Goal: Browse casually: Explore the website without a specific task or goal

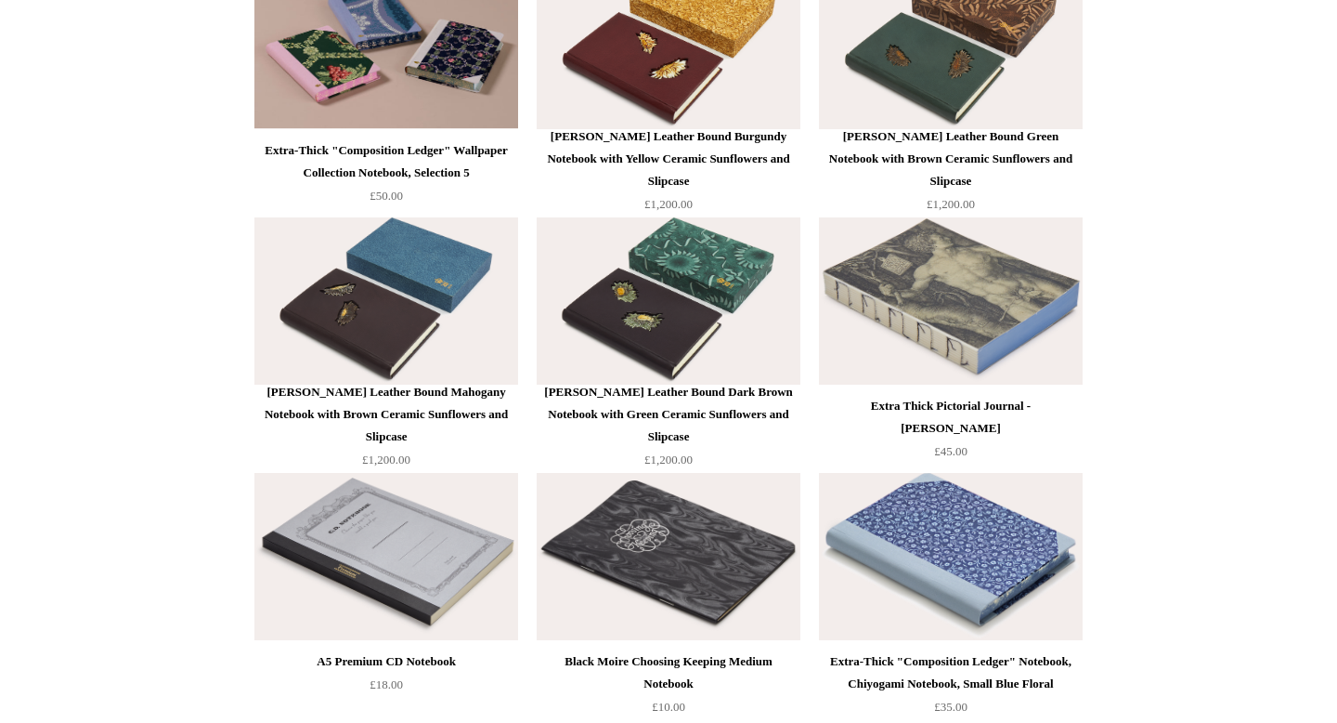
scroll to position [7431, 0]
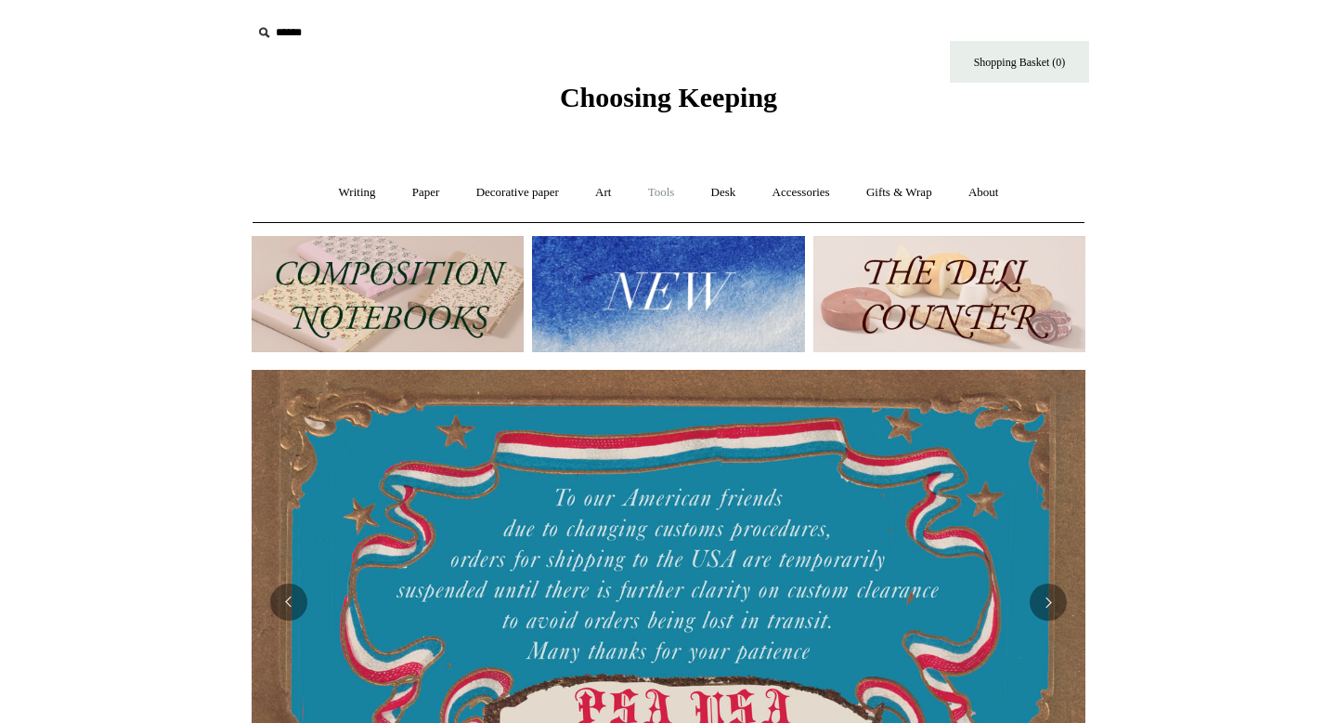
click at [655, 195] on link "Tools +" at bounding box center [662, 192] width 60 height 49
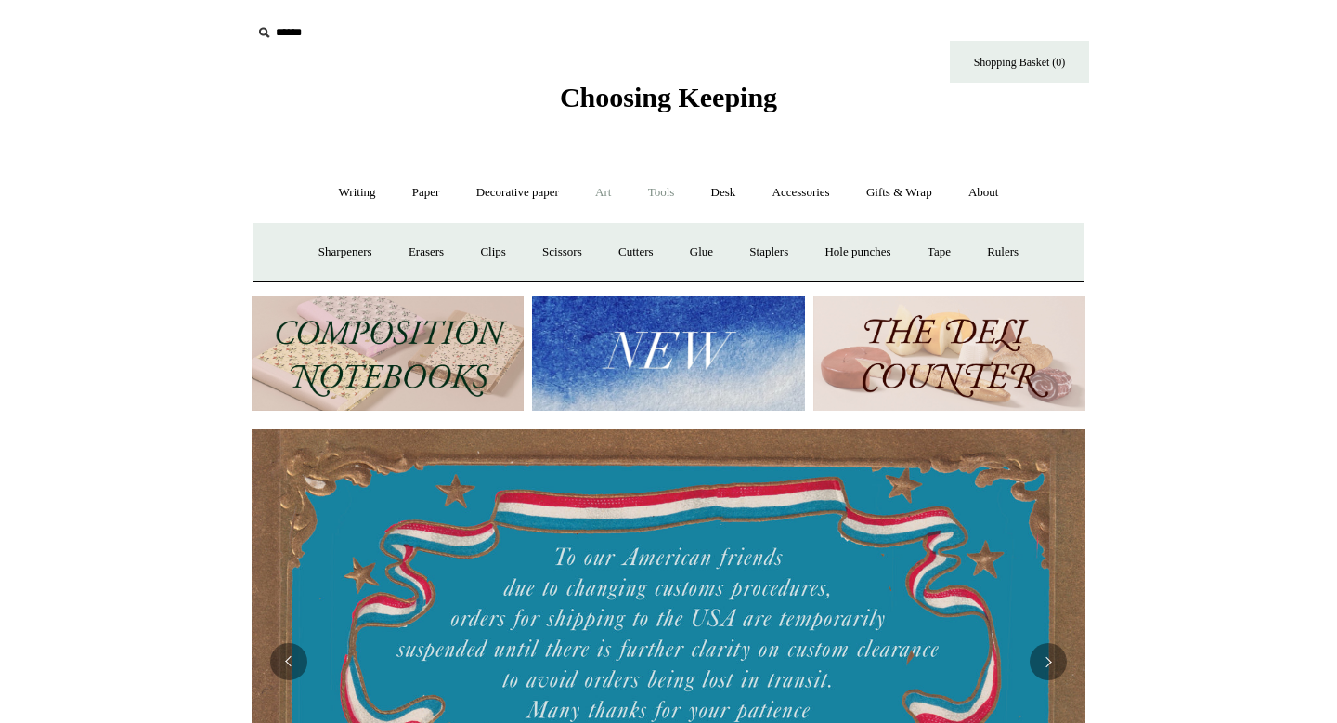
click at [606, 191] on link "Art +" at bounding box center [603, 192] width 49 height 49
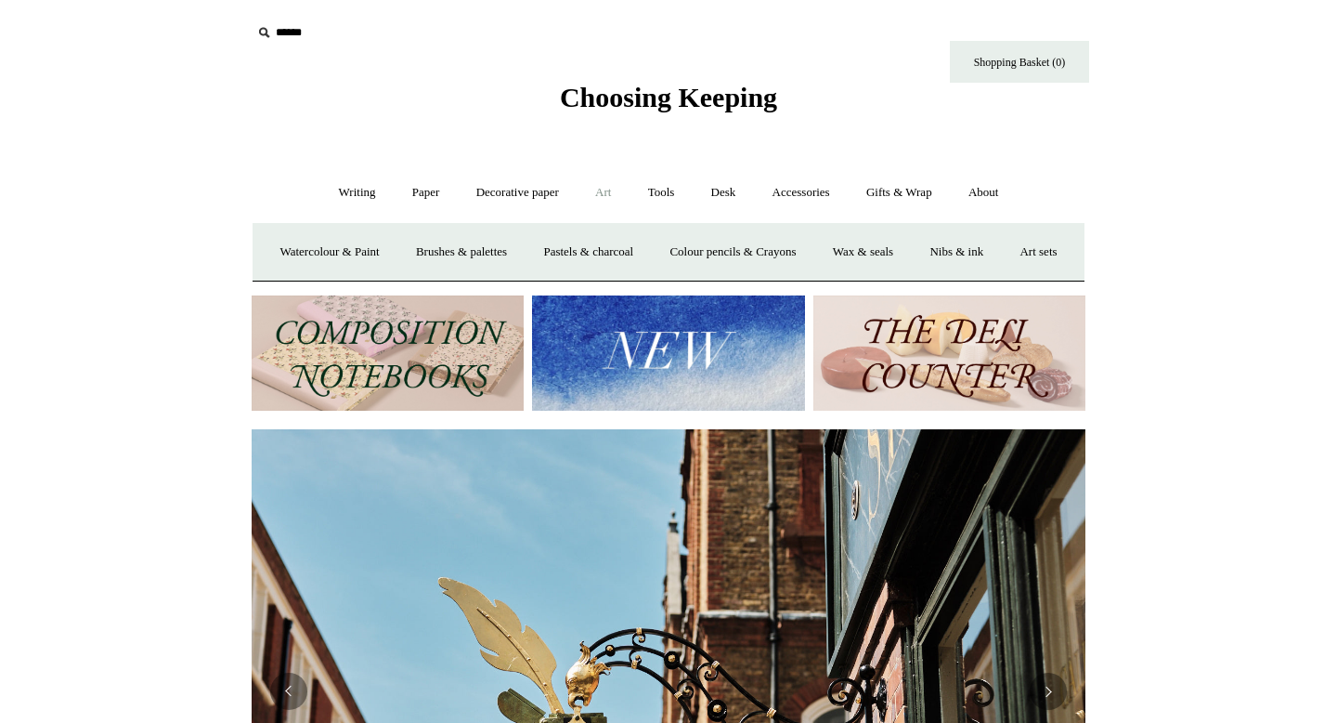
scroll to position [0, 834]
click at [667, 190] on link "Tools +" at bounding box center [662, 192] width 60 height 49
click at [715, 189] on link "Desk +" at bounding box center [724, 192] width 59 height 49
click at [805, 194] on link "Accessories +" at bounding box center [801, 192] width 91 height 49
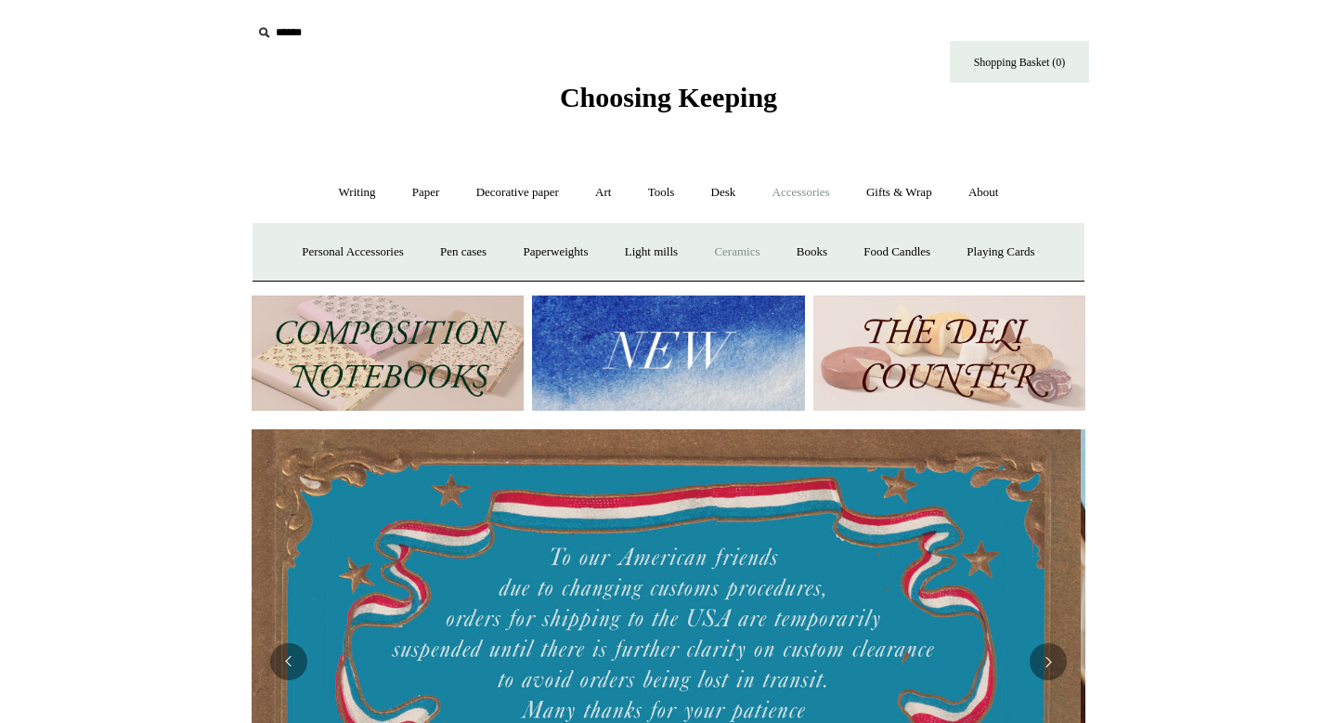
scroll to position [0, 0]
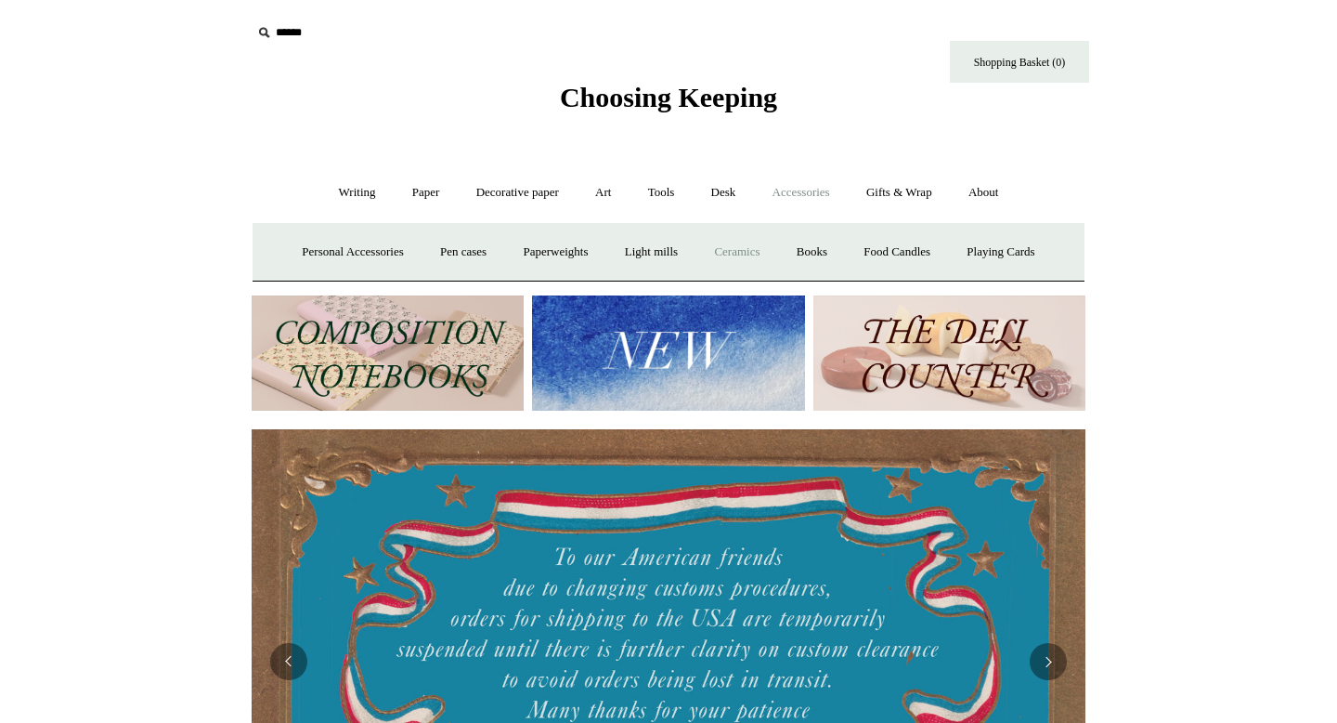
click at [740, 255] on link "Ceramics +" at bounding box center [737, 252] width 79 height 49
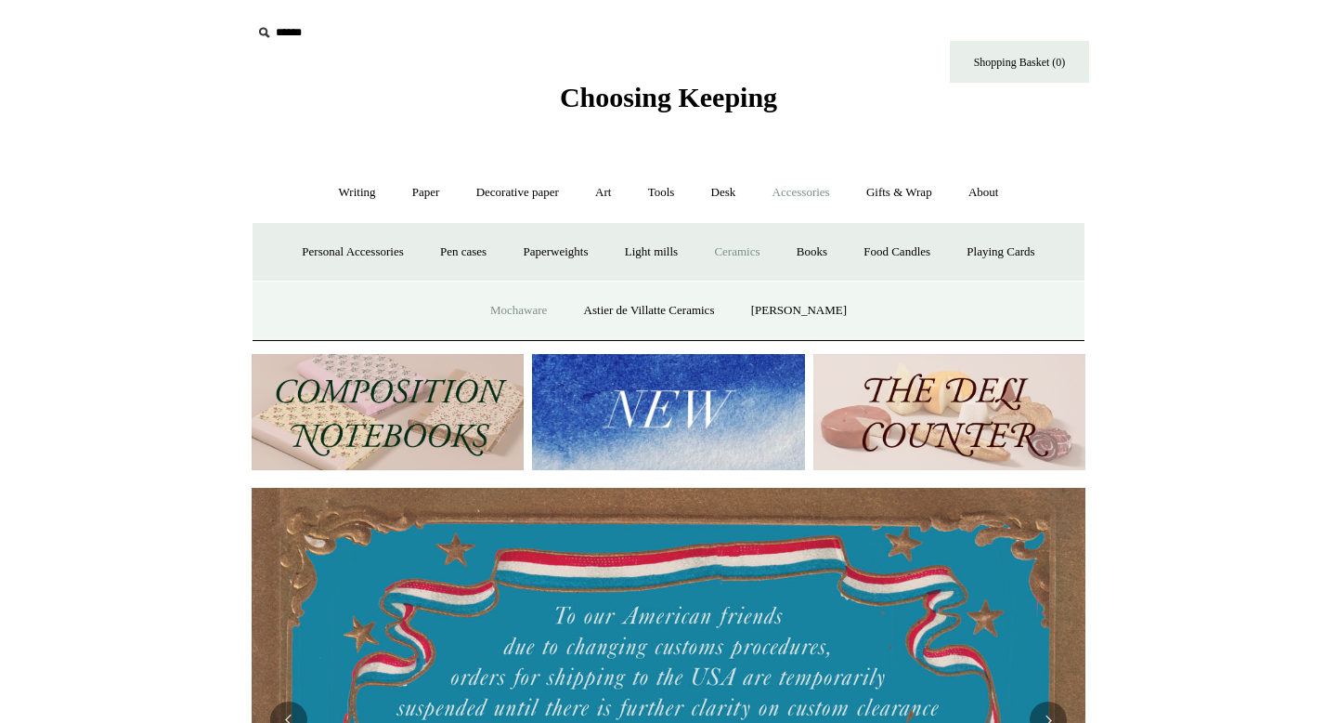
click at [522, 307] on link "Mochaware" at bounding box center [519, 310] width 90 height 49
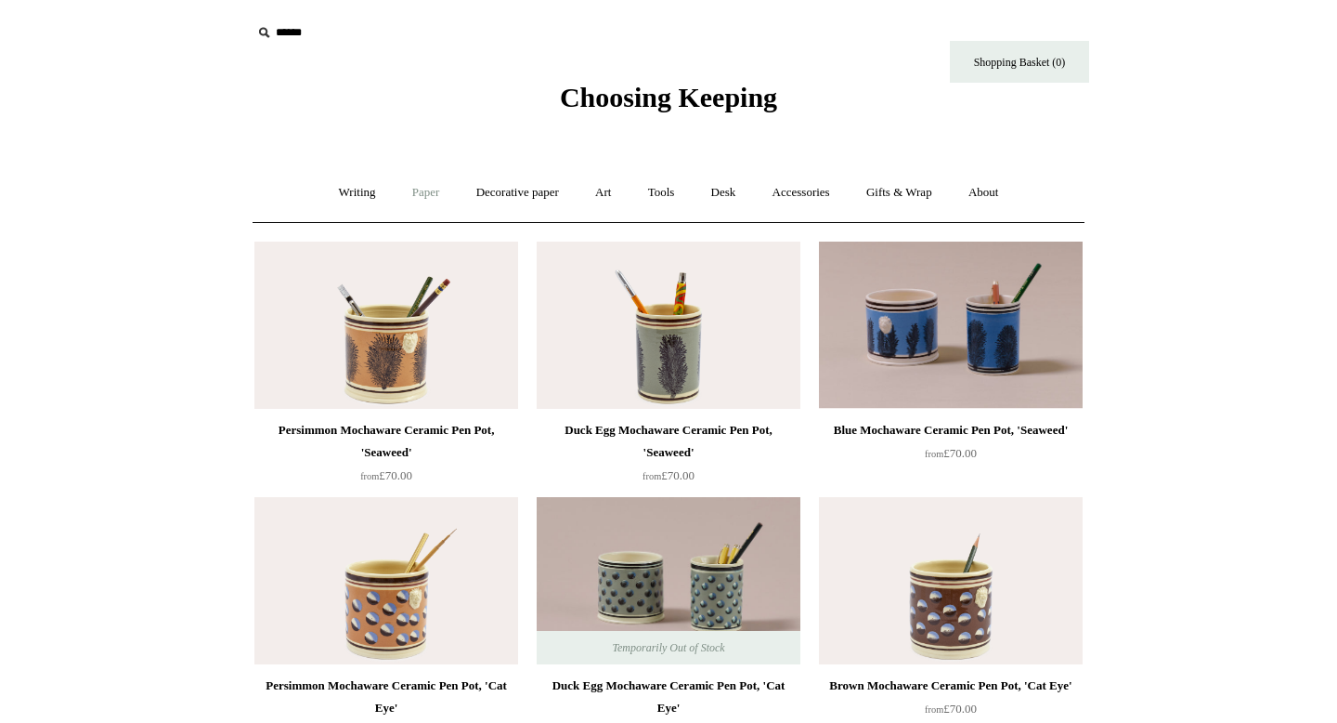
click at [418, 200] on link "Paper +" at bounding box center [426, 192] width 61 height 49
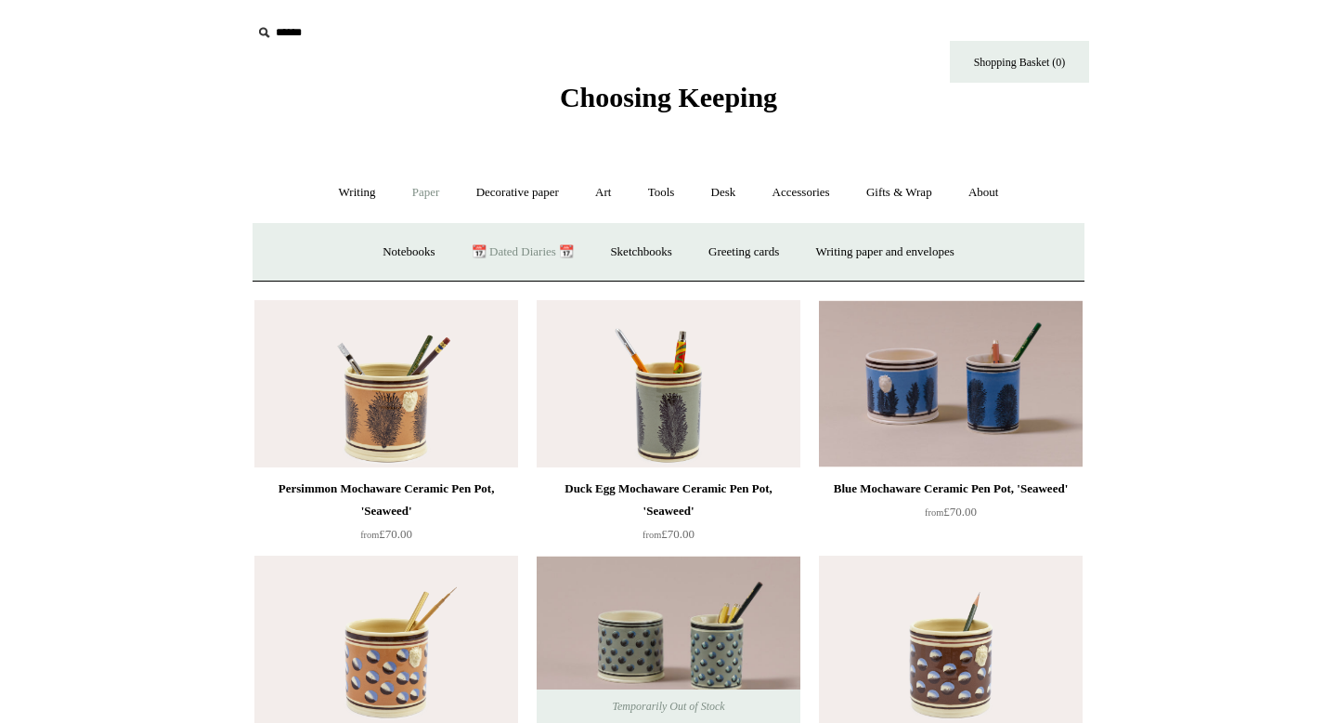
click at [501, 250] on link "📆 Dated Diaries 📆" at bounding box center [523, 252] width 136 height 49
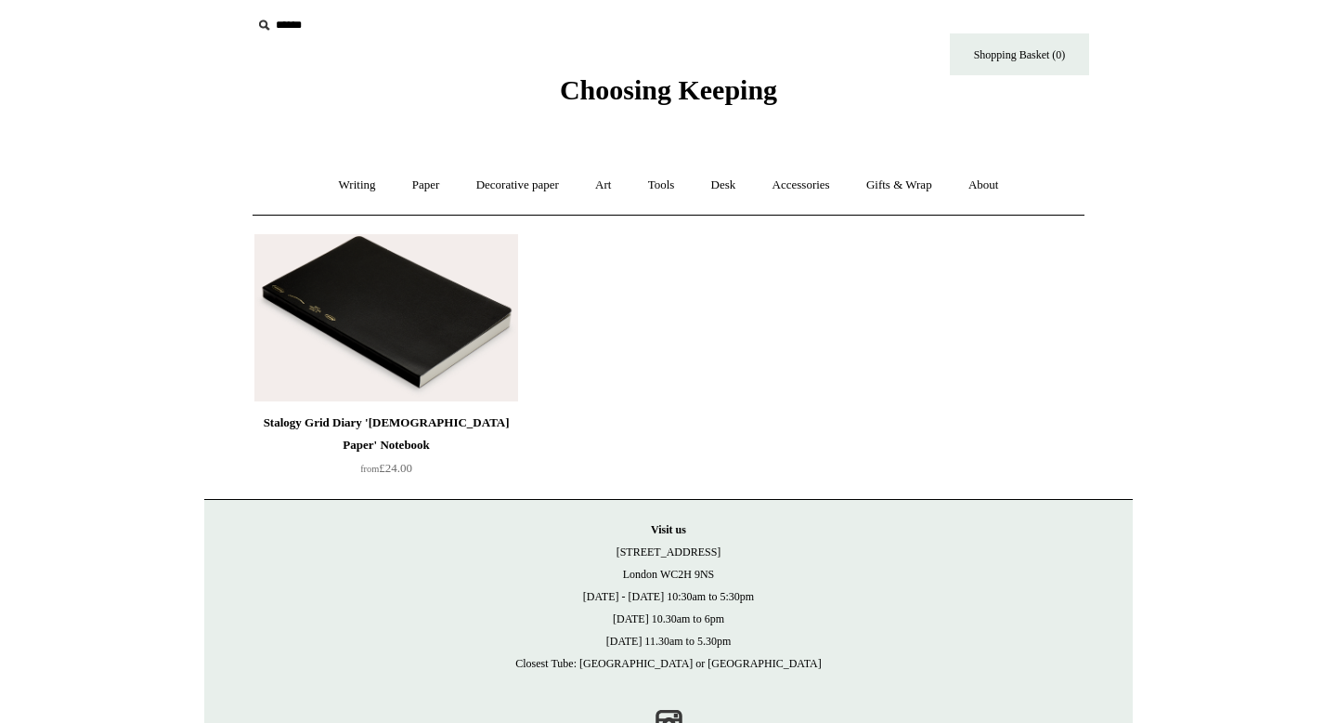
scroll to position [8, 0]
click at [350, 188] on link "Writing +" at bounding box center [357, 184] width 71 height 49
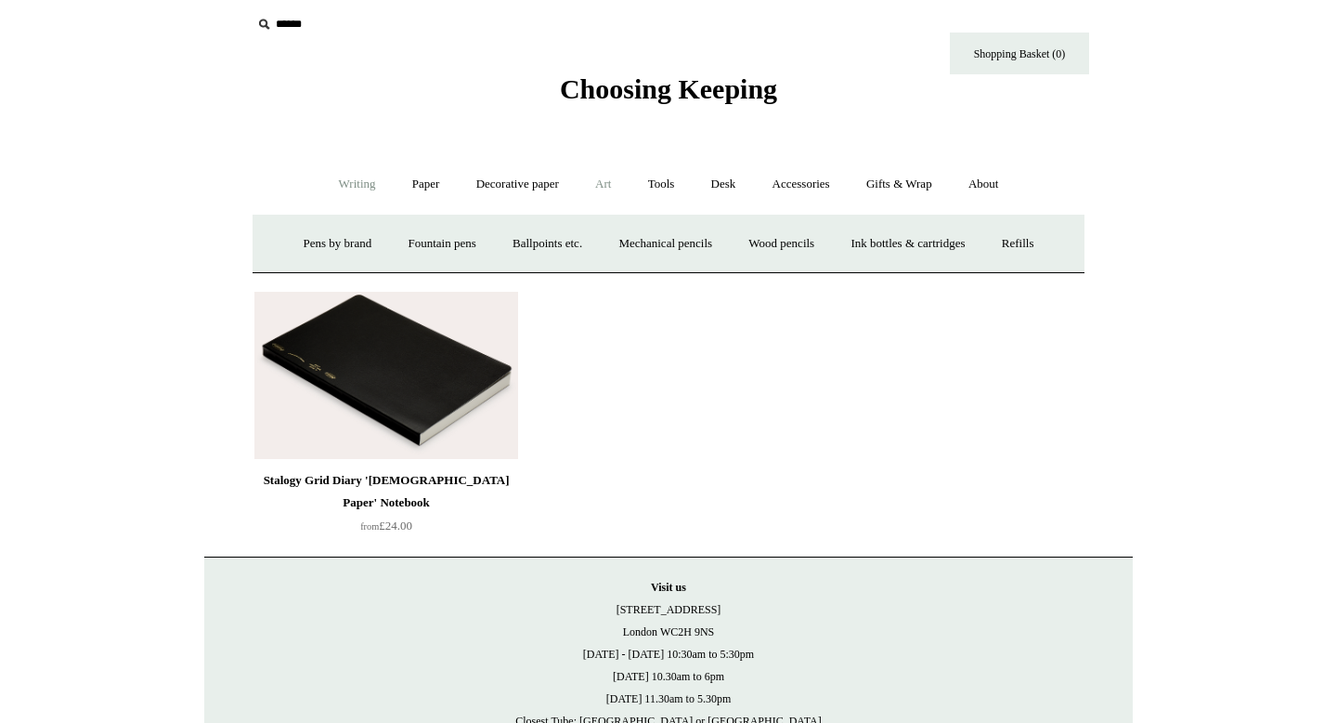
click at [609, 188] on link "Art +" at bounding box center [603, 184] width 49 height 49
click at [774, 88] on span "Choosing Keeping" at bounding box center [668, 88] width 217 height 31
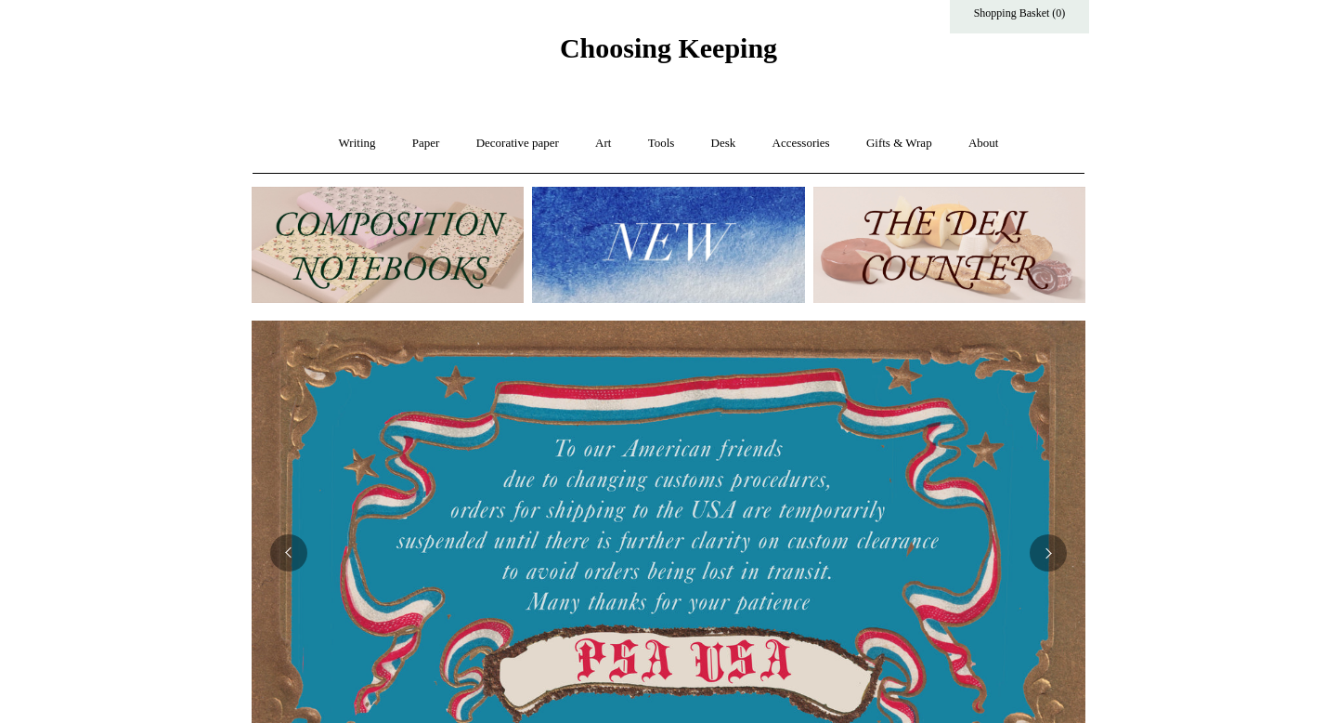
scroll to position [32, 0]
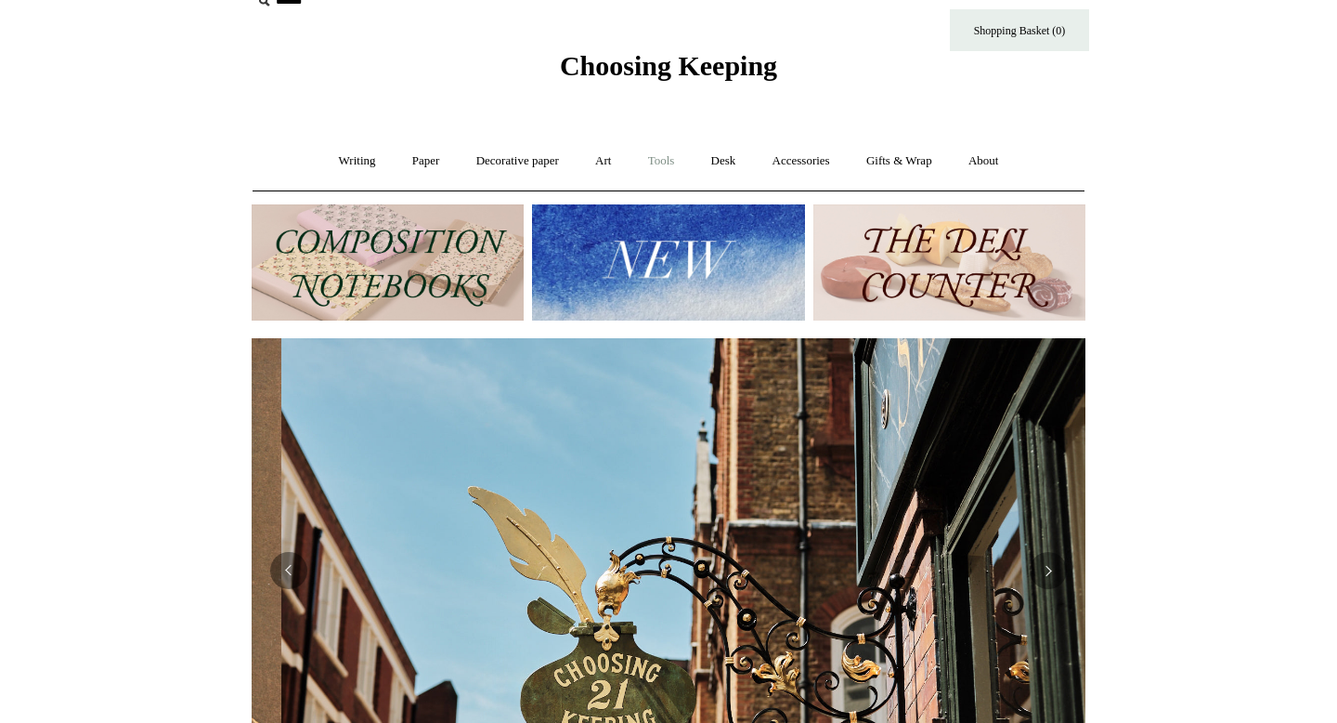
click at [654, 165] on link "Tools +" at bounding box center [662, 161] width 60 height 49
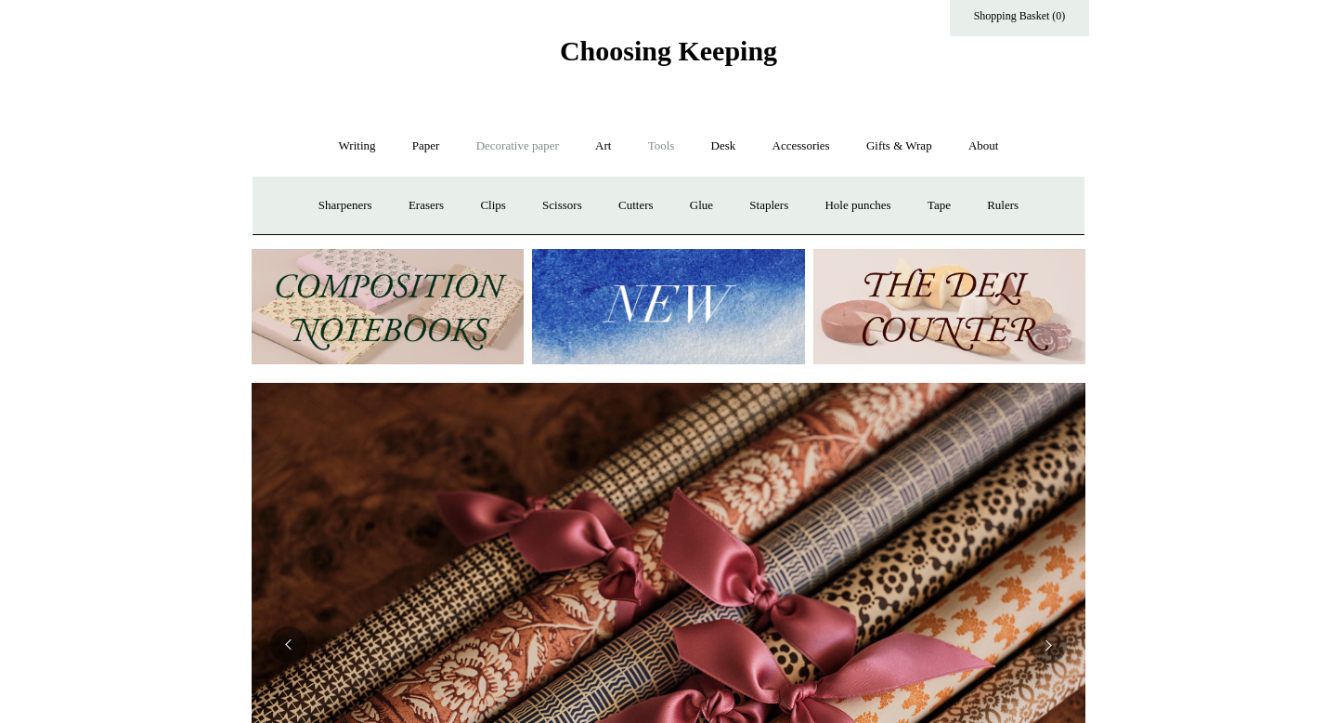
scroll to position [0, 1668]
click at [518, 138] on link "Decorative paper +" at bounding box center [518, 146] width 116 height 49
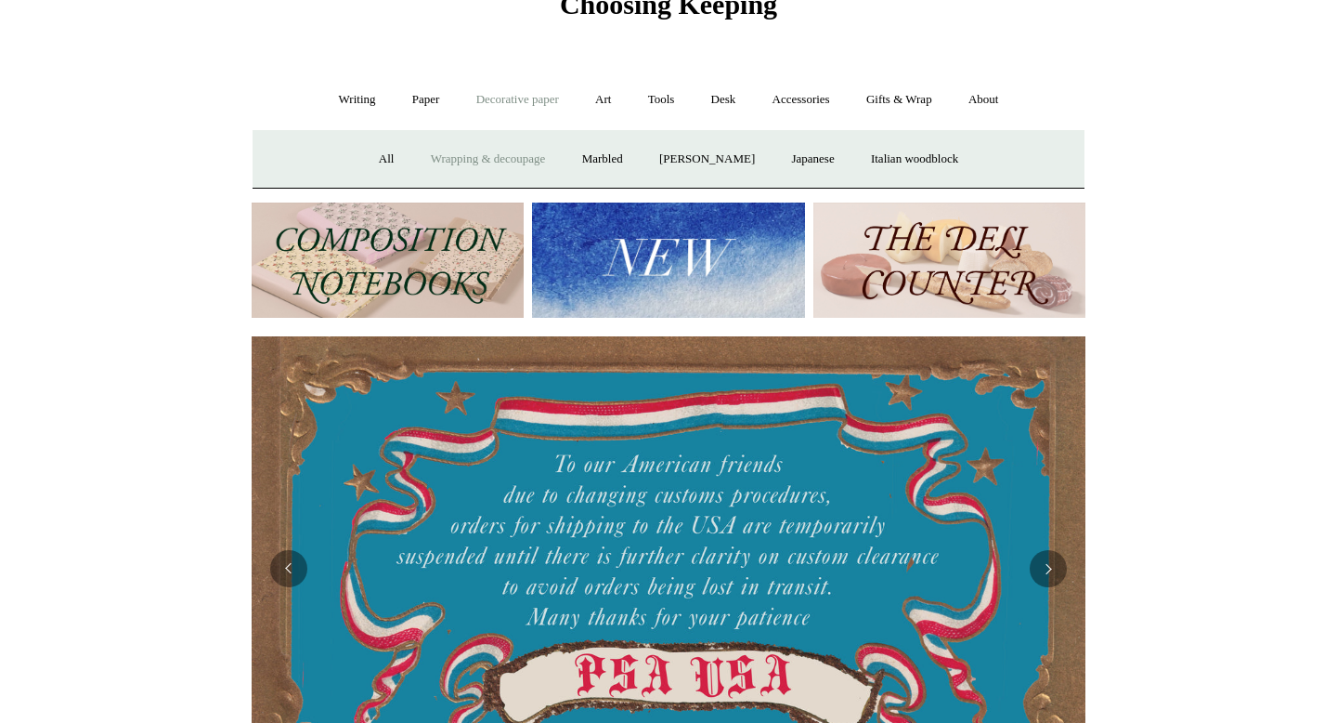
scroll to position [1, 0]
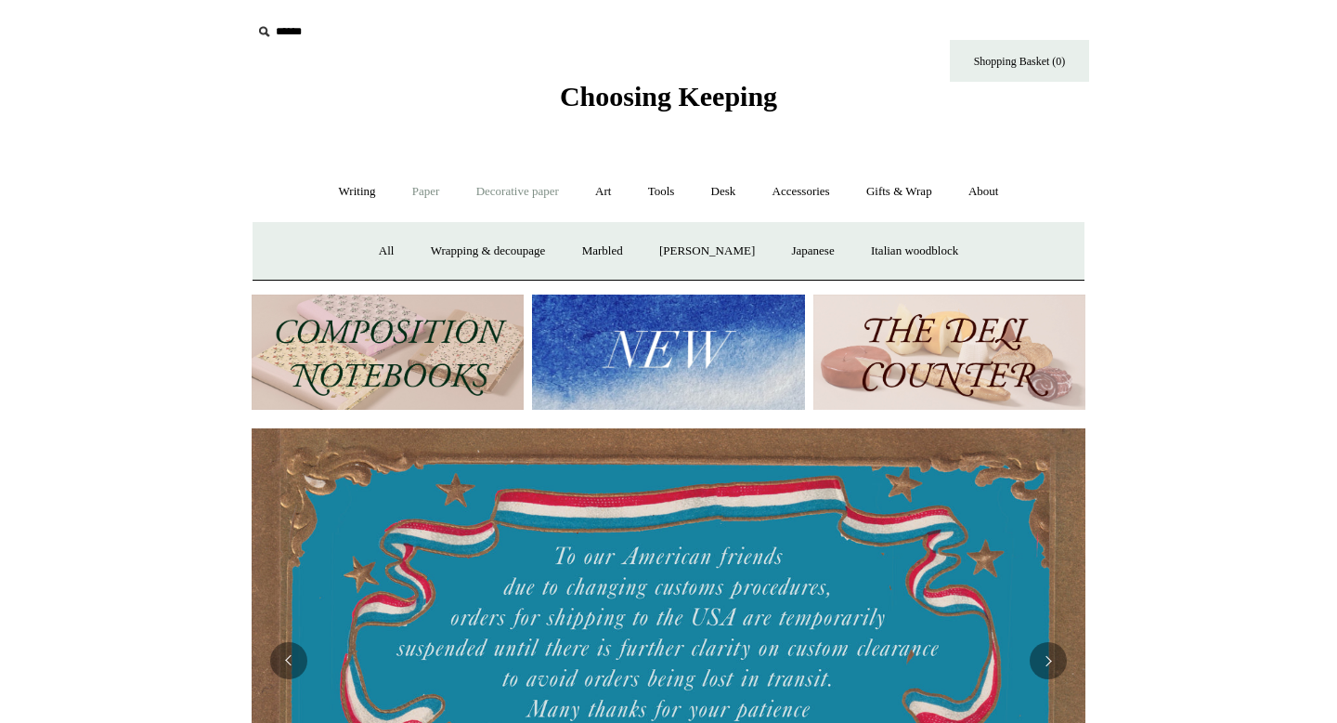
click at [422, 188] on link "Paper +" at bounding box center [426, 191] width 61 height 49
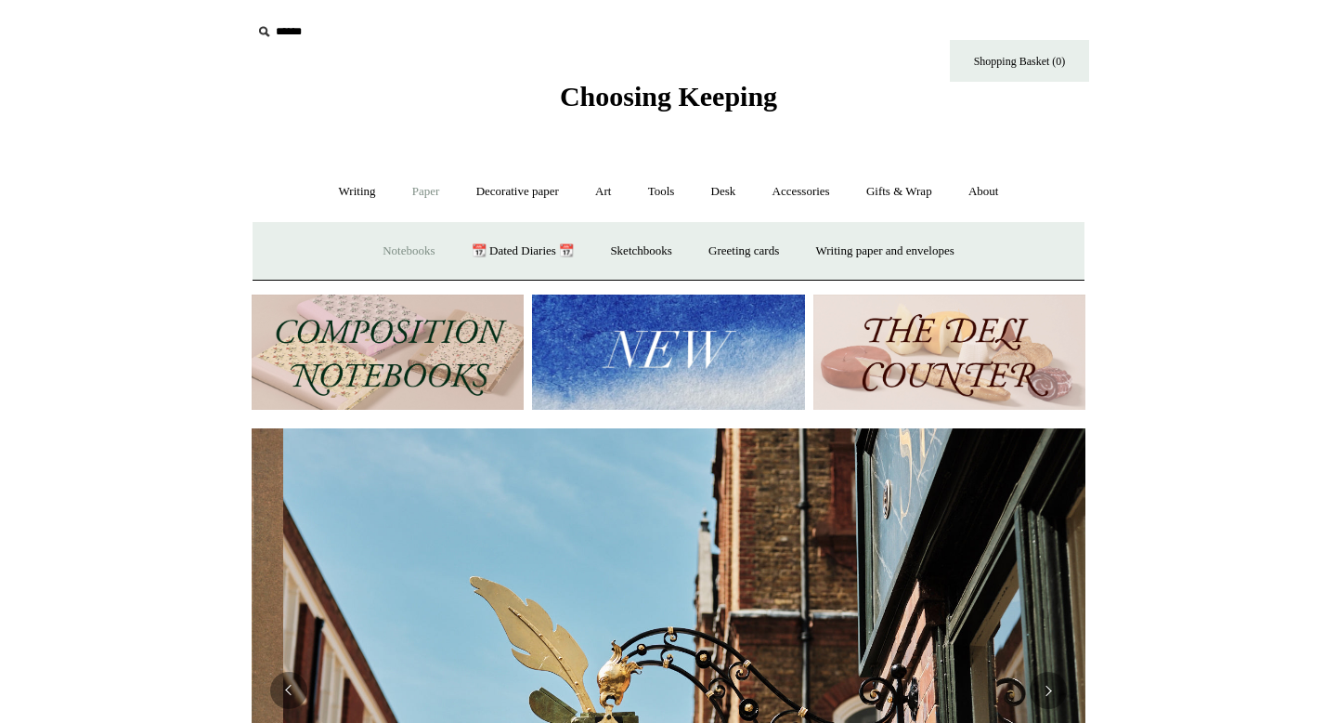
scroll to position [0, 834]
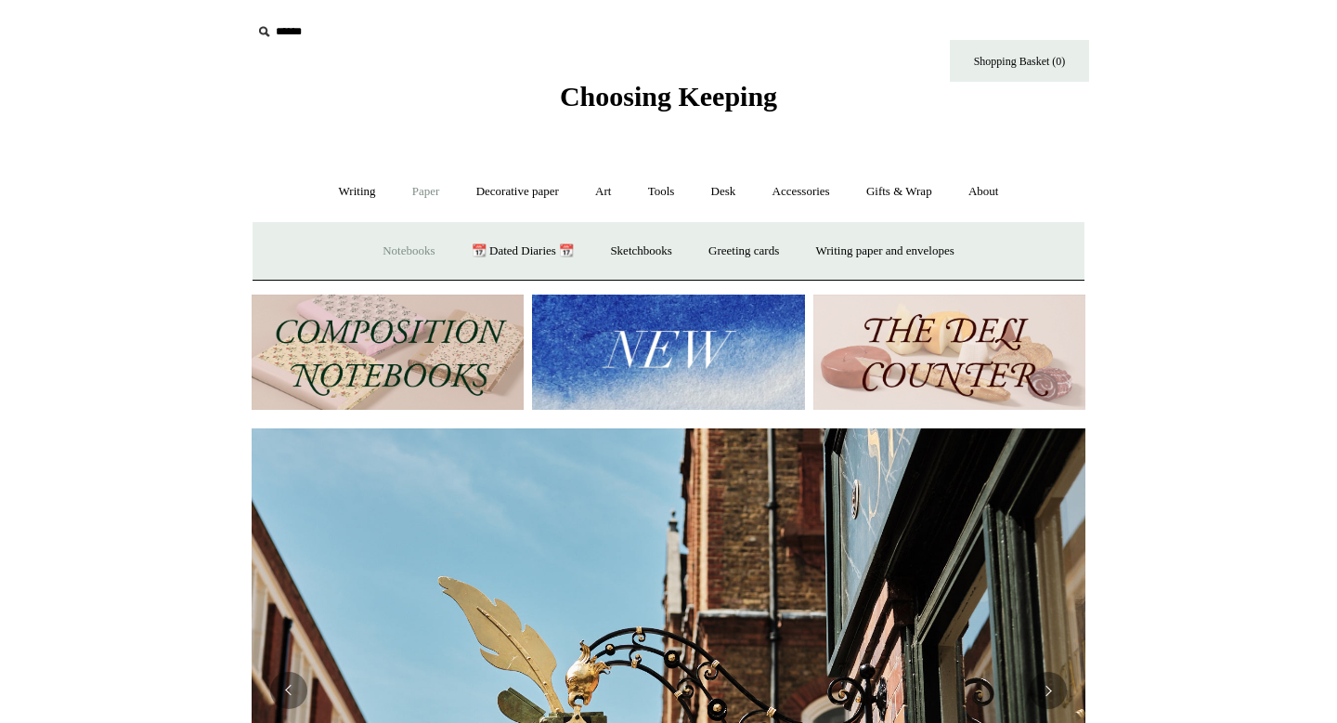
click at [401, 248] on link "Notebooks +" at bounding box center [408, 251] width 85 height 49
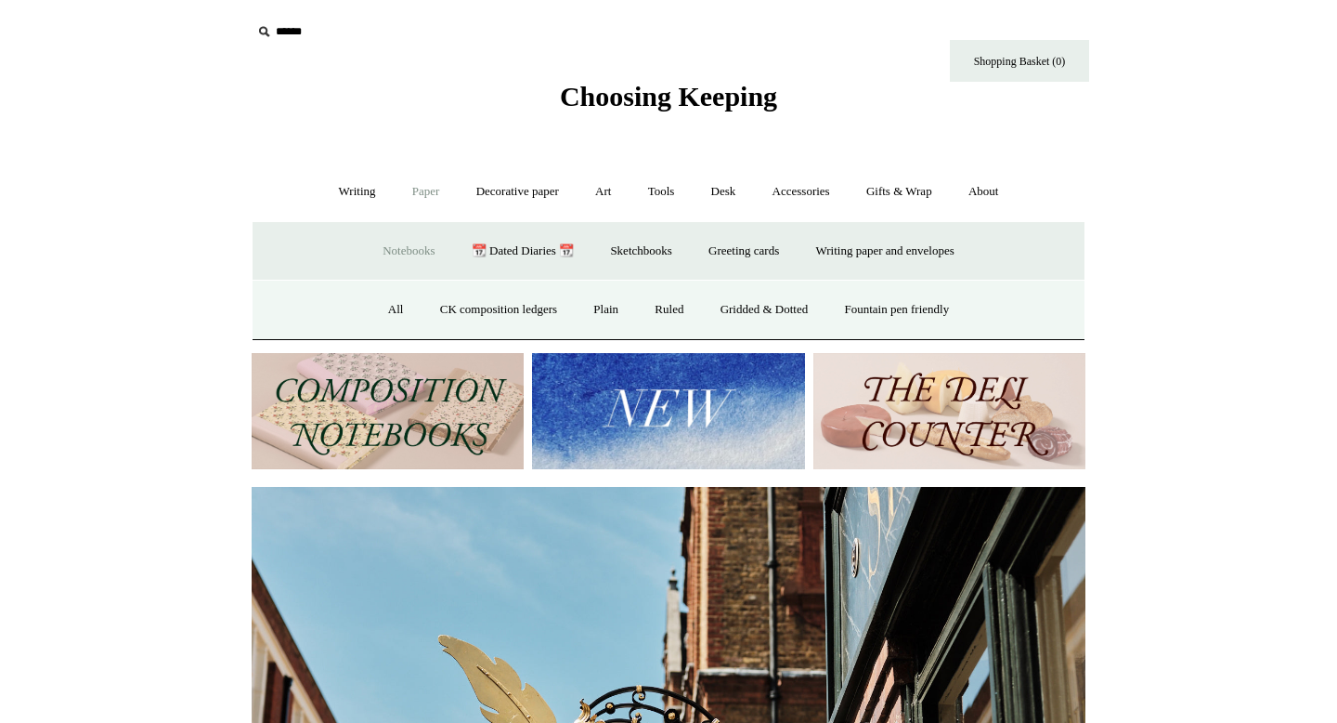
click at [385, 386] on img at bounding box center [388, 411] width 272 height 116
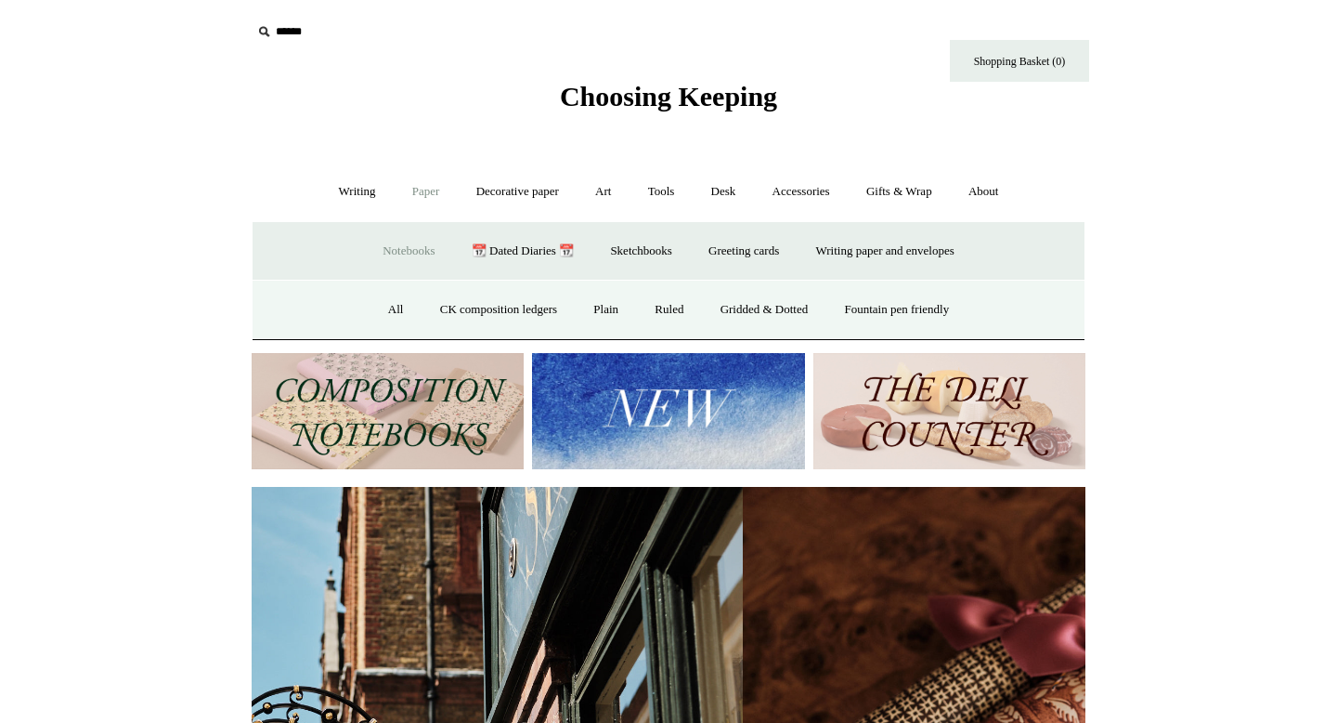
scroll to position [0, 1538]
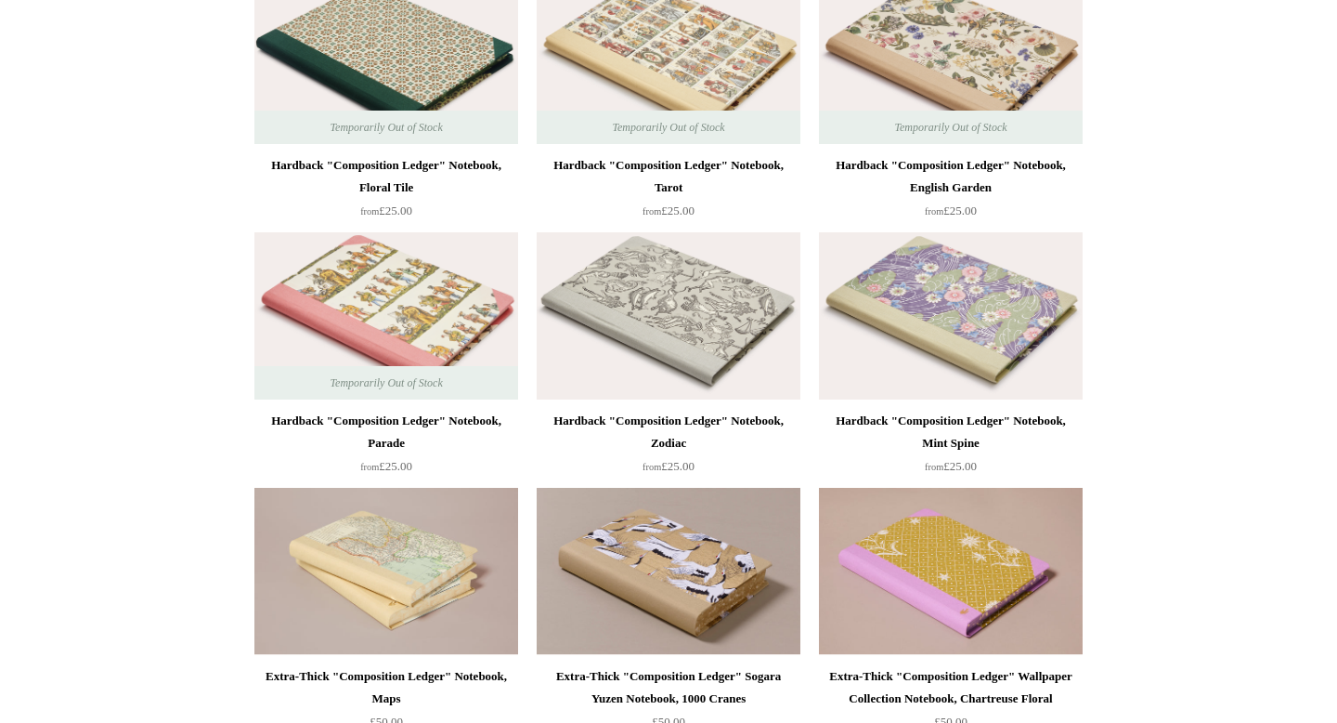
scroll to position [528, 0]
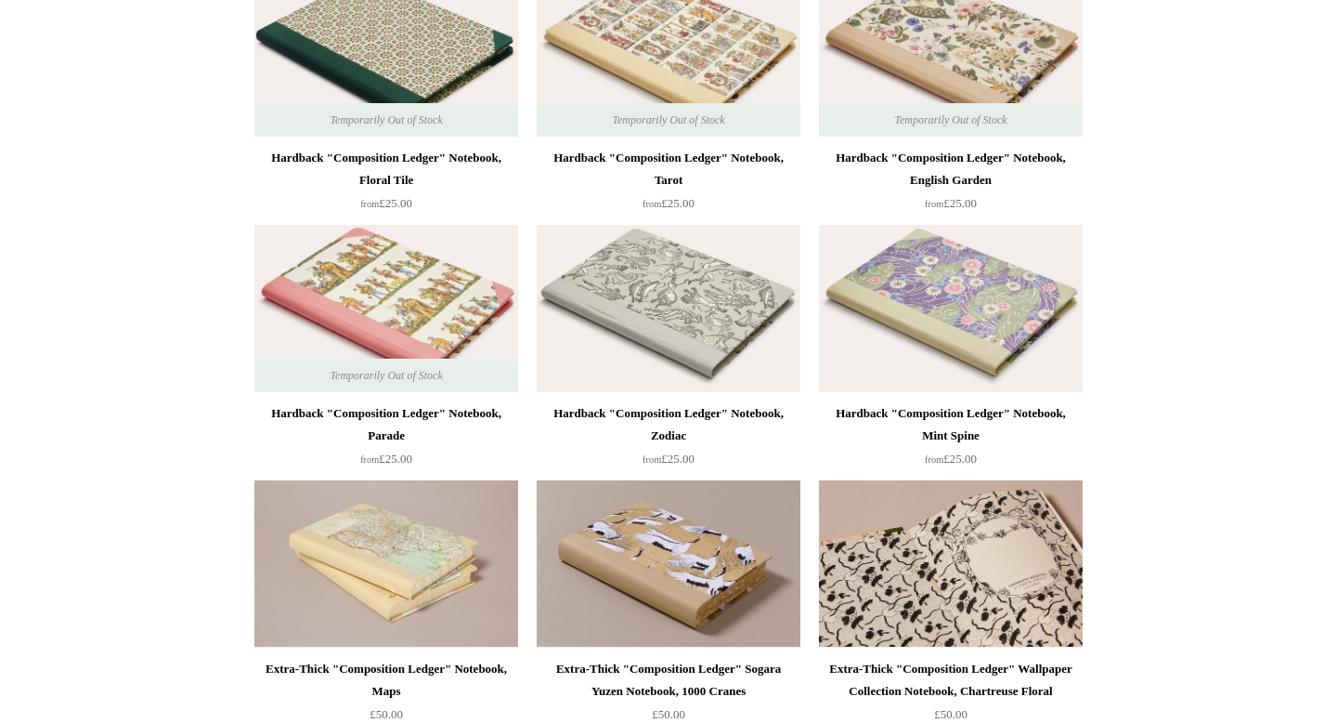
click at [938, 573] on img at bounding box center [951, 563] width 264 height 167
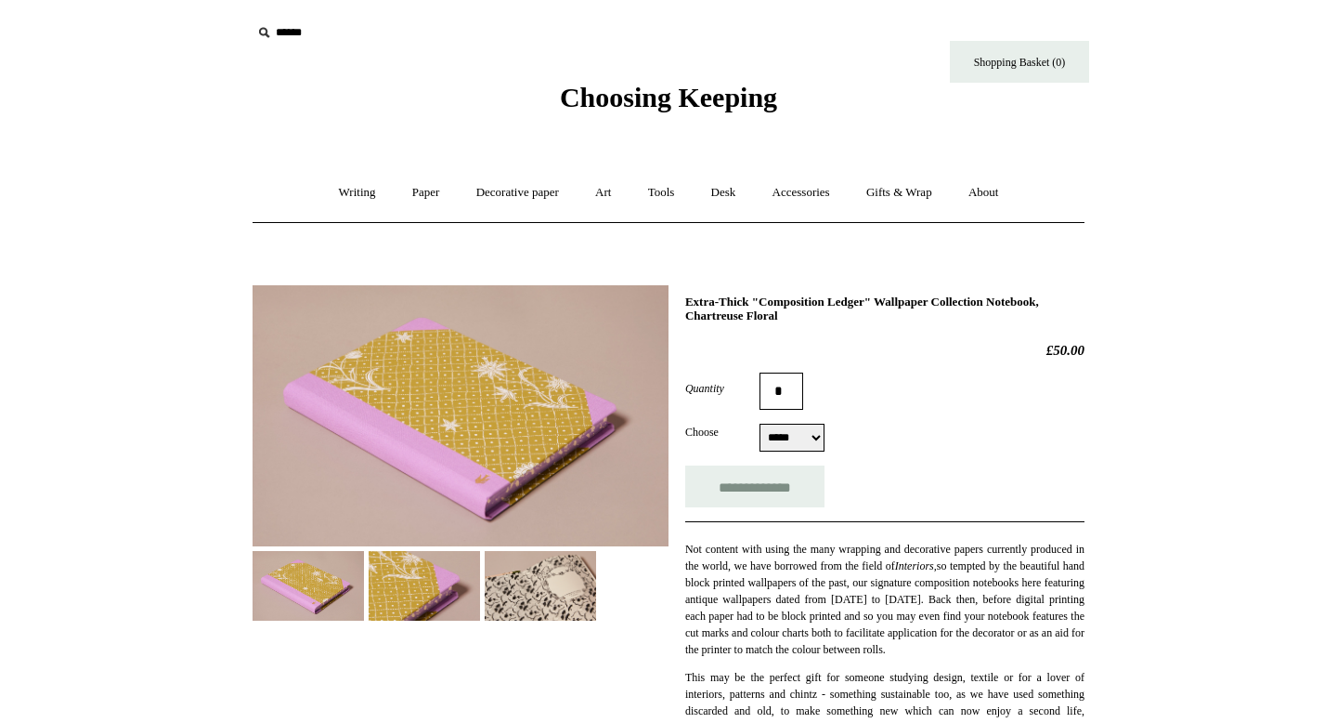
click at [445, 409] on img at bounding box center [461, 415] width 416 height 261
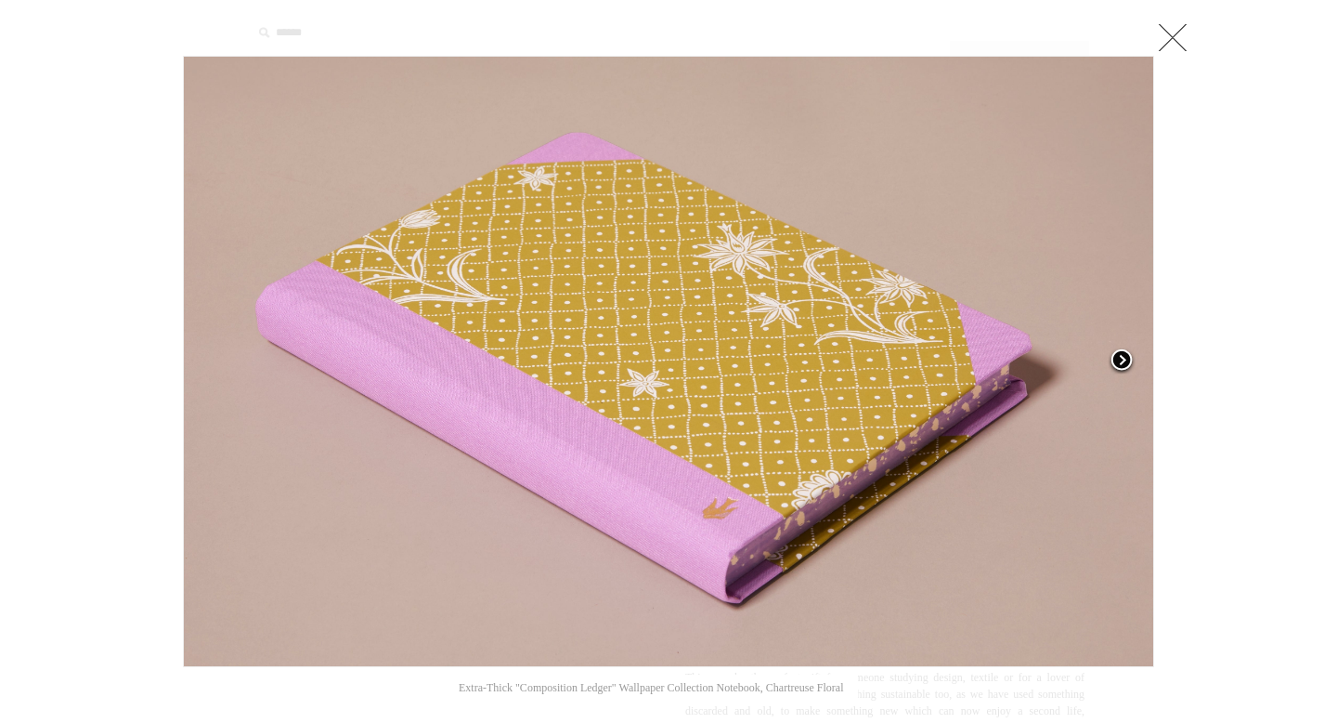
click at [1129, 356] on span at bounding box center [1122, 361] width 28 height 28
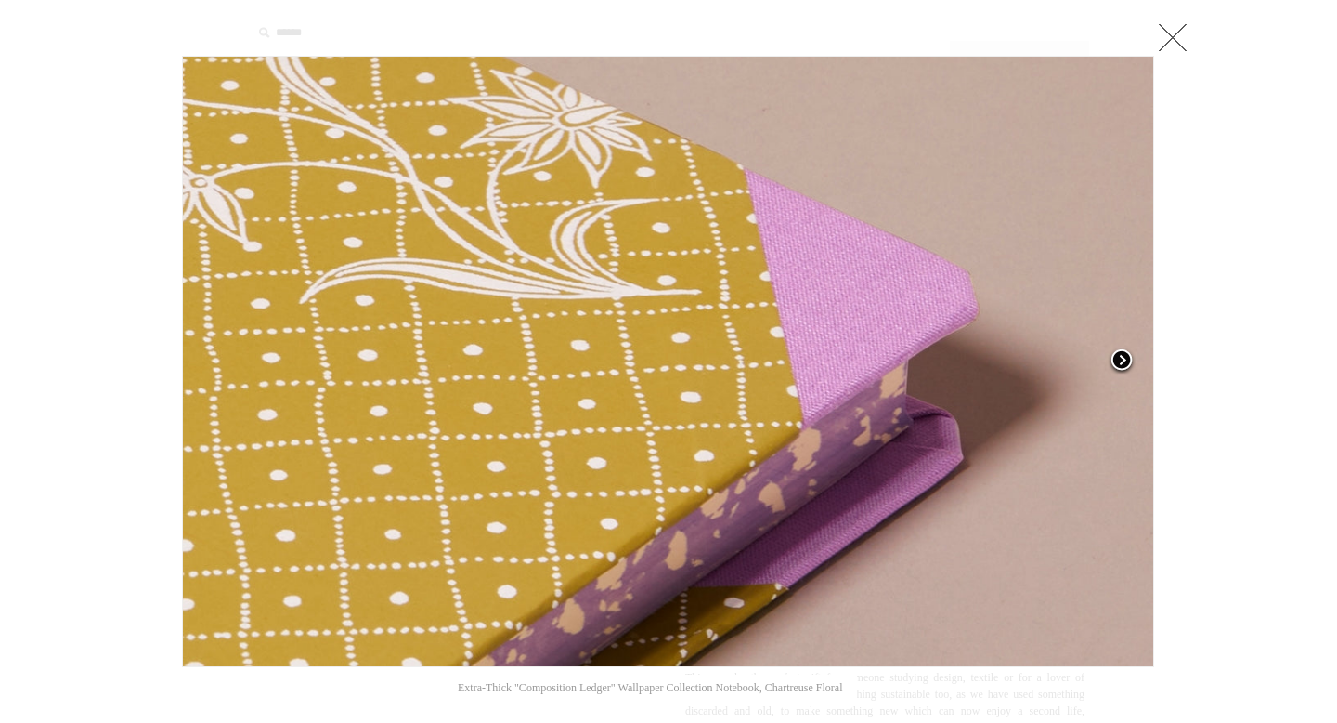
click at [1129, 356] on span at bounding box center [1122, 361] width 28 height 28
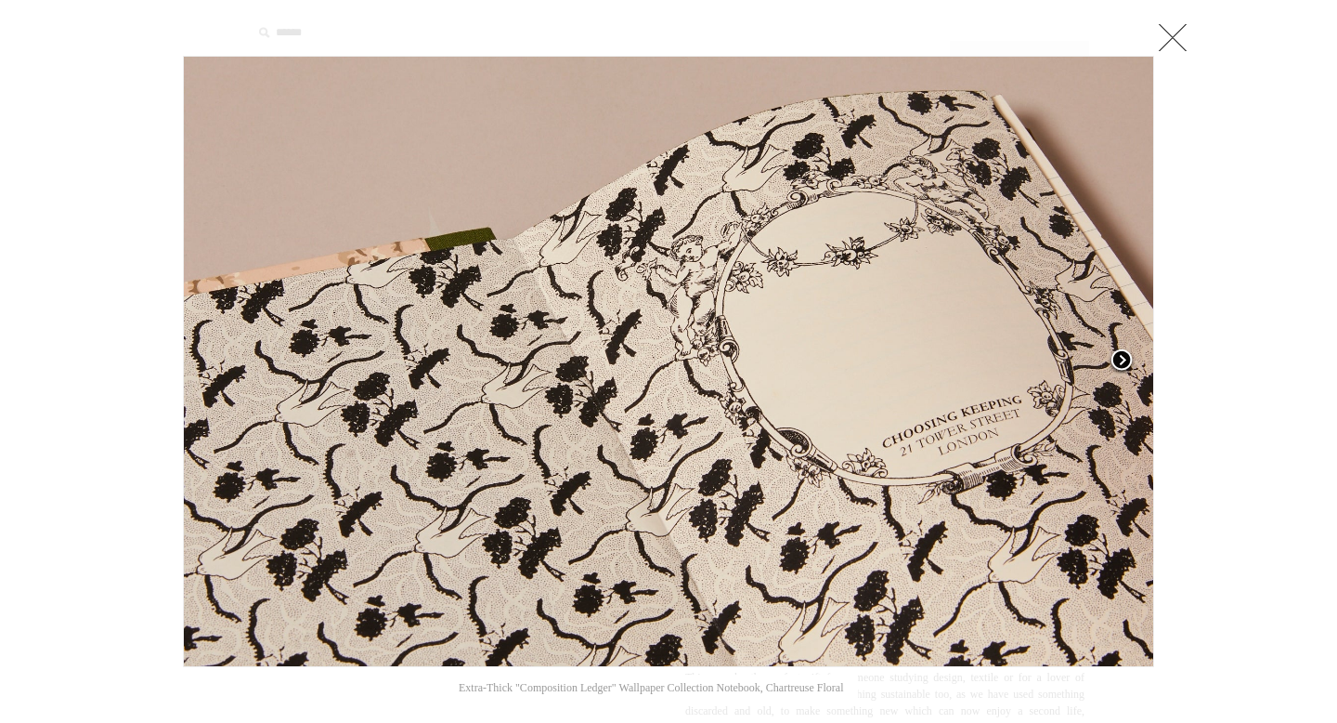
click at [1129, 356] on span at bounding box center [1122, 361] width 28 height 28
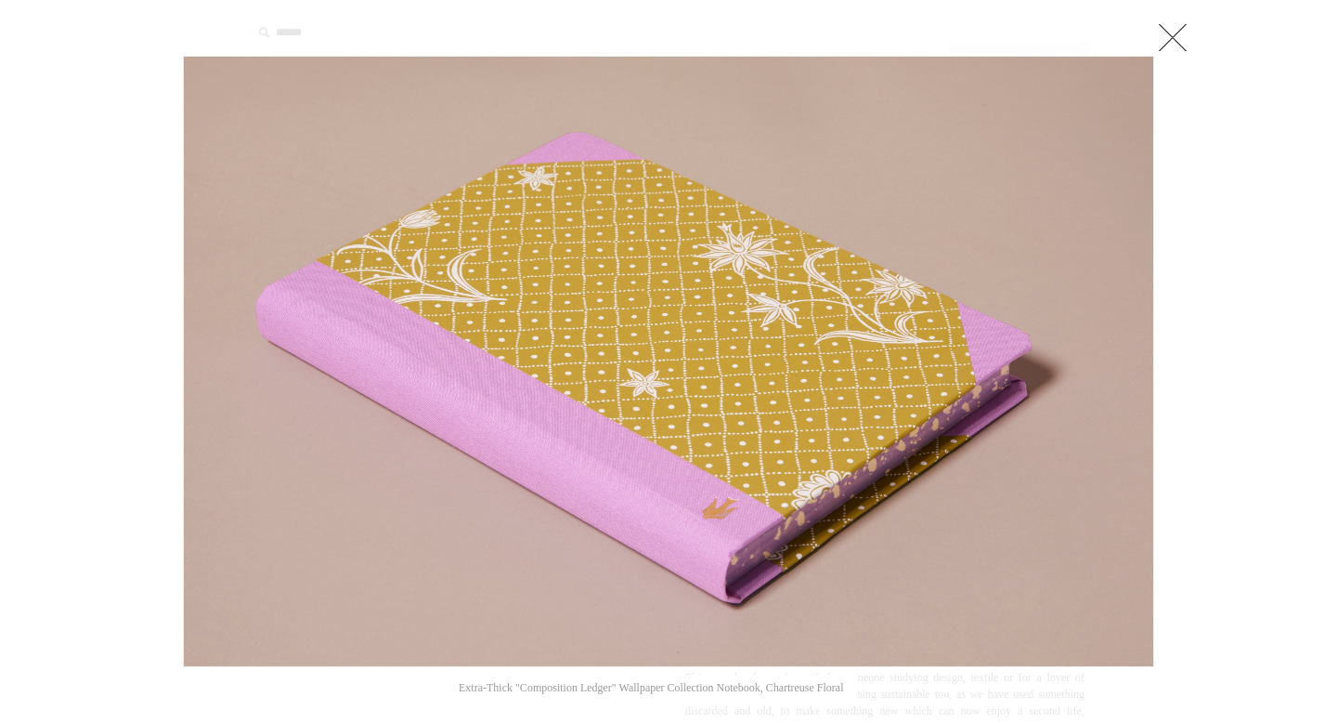
click at [1180, 44] on link at bounding box center [1173, 37] width 37 height 37
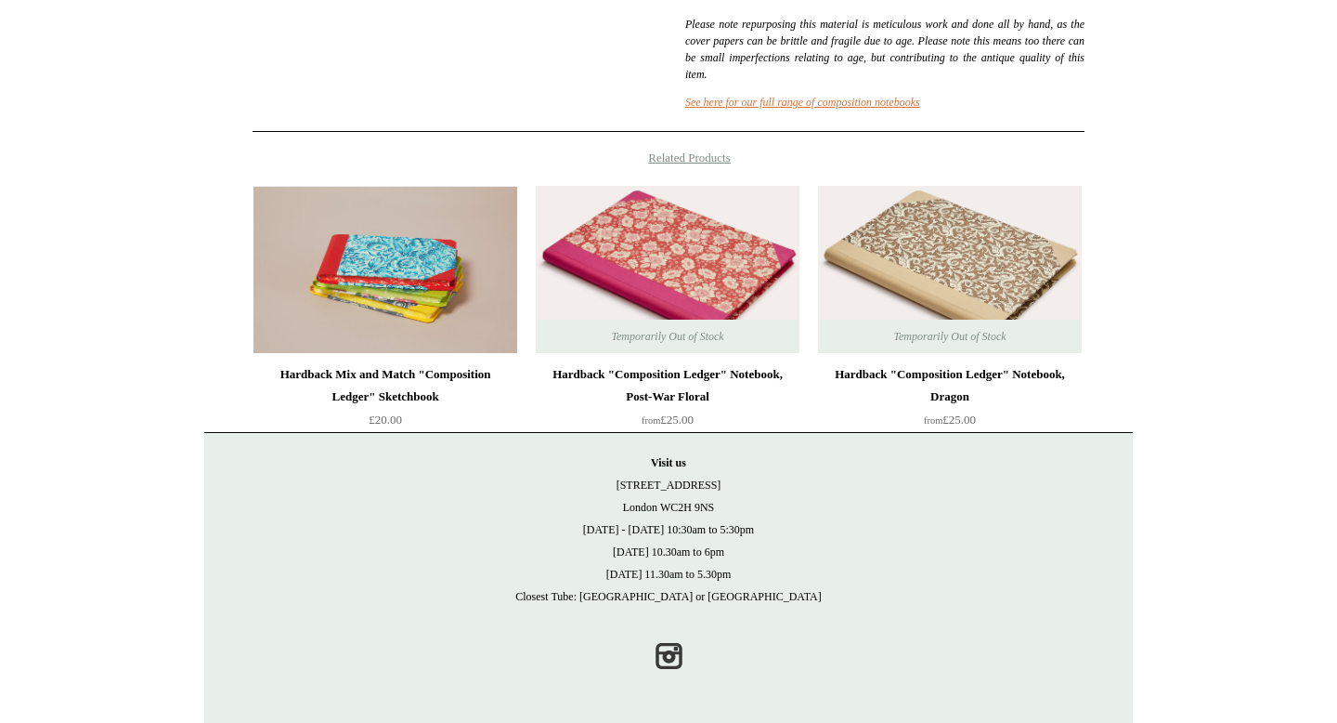
scroll to position [917, 0]
click at [671, 642] on link "Instagram" at bounding box center [668, 655] width 41 height 41
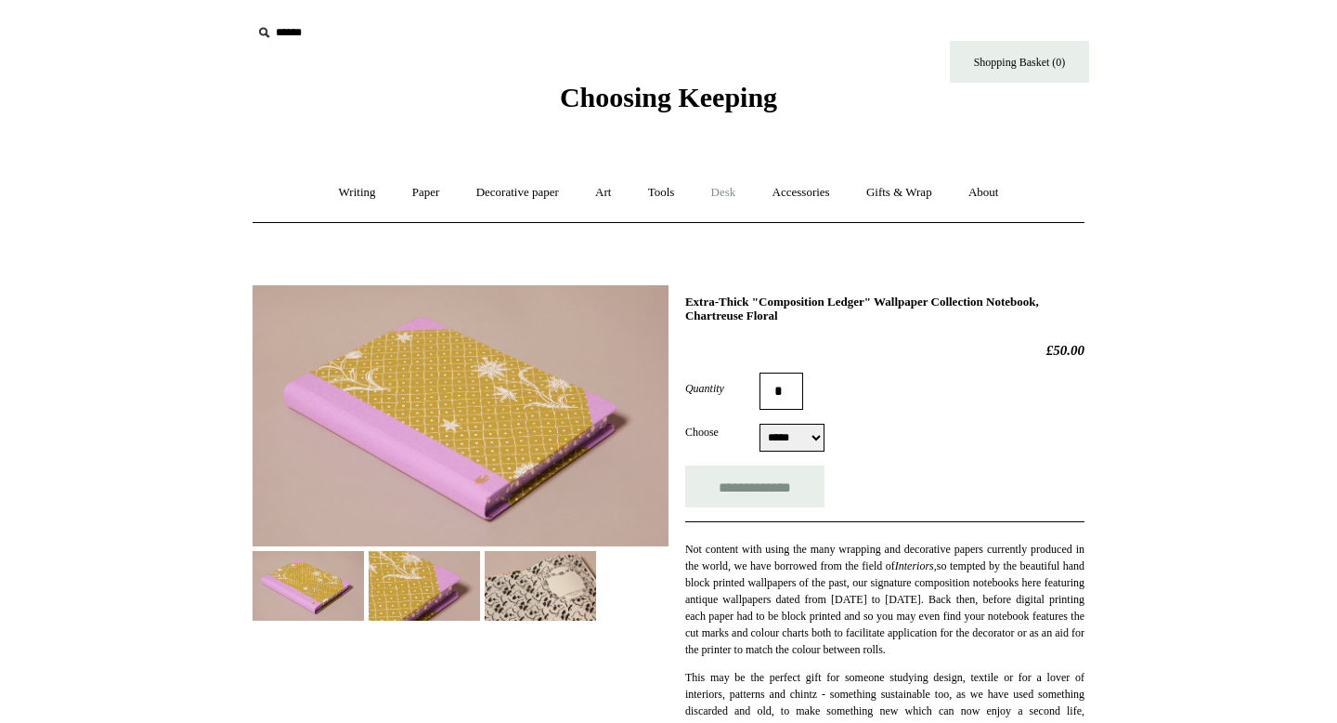
click at [730, 193] on link "Desk +" at bounding box center [724, 192] width 59 height 49
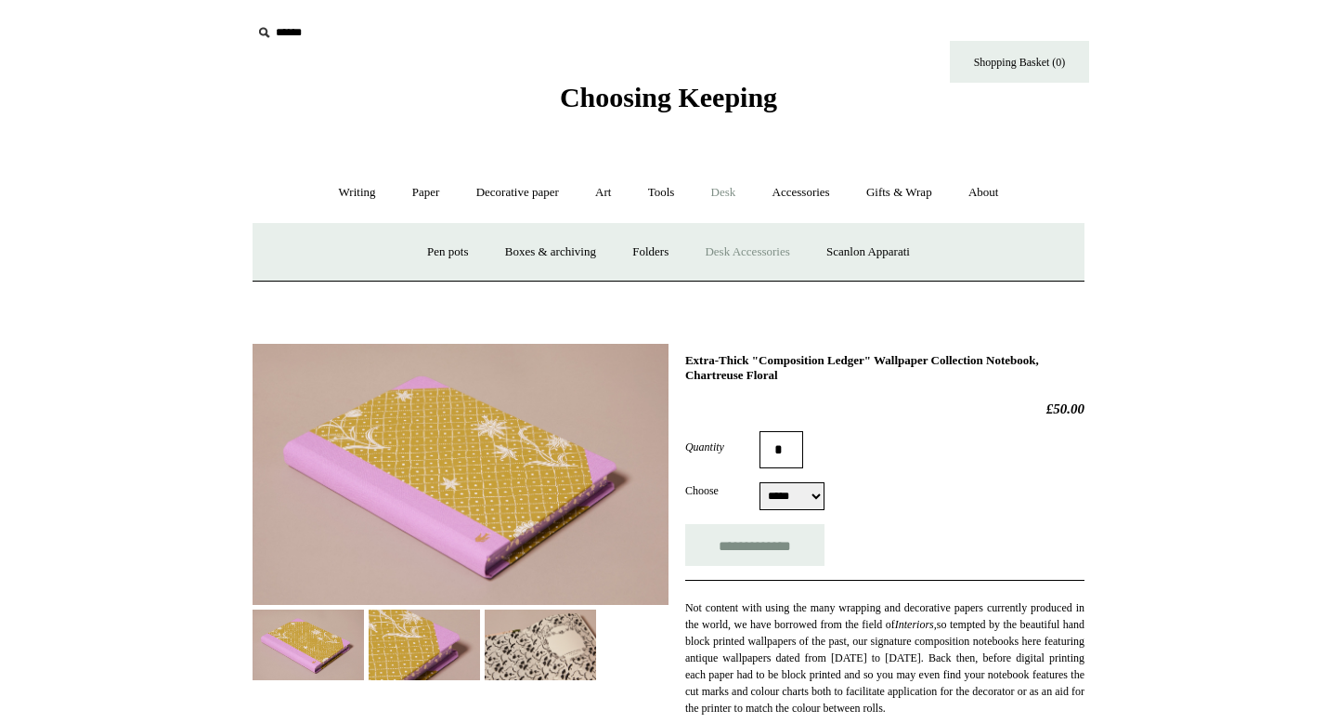
click at [734, 256] on link "Desk Accessories" at bounding box center [747, 252] width 118 height 49
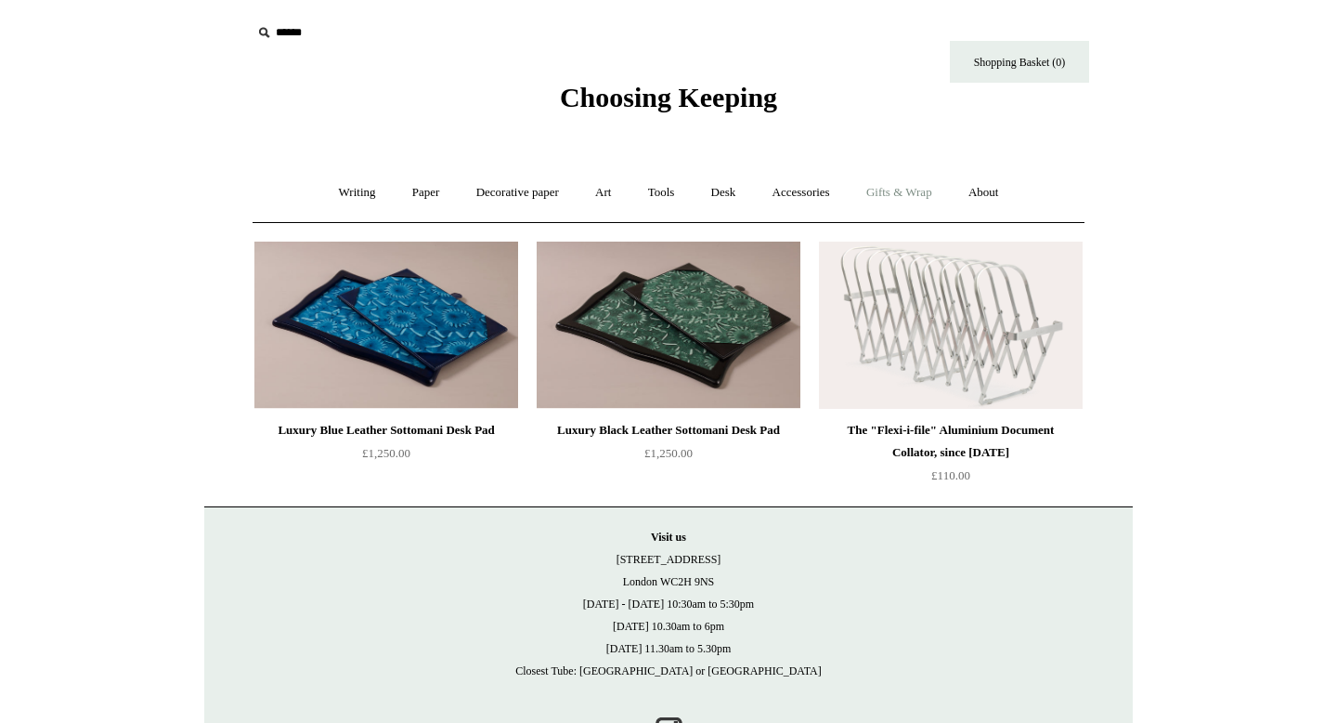
click at [921, 189] on link "Gifts & Wrap +" at bounding box center [899, 192] width 99 height 49
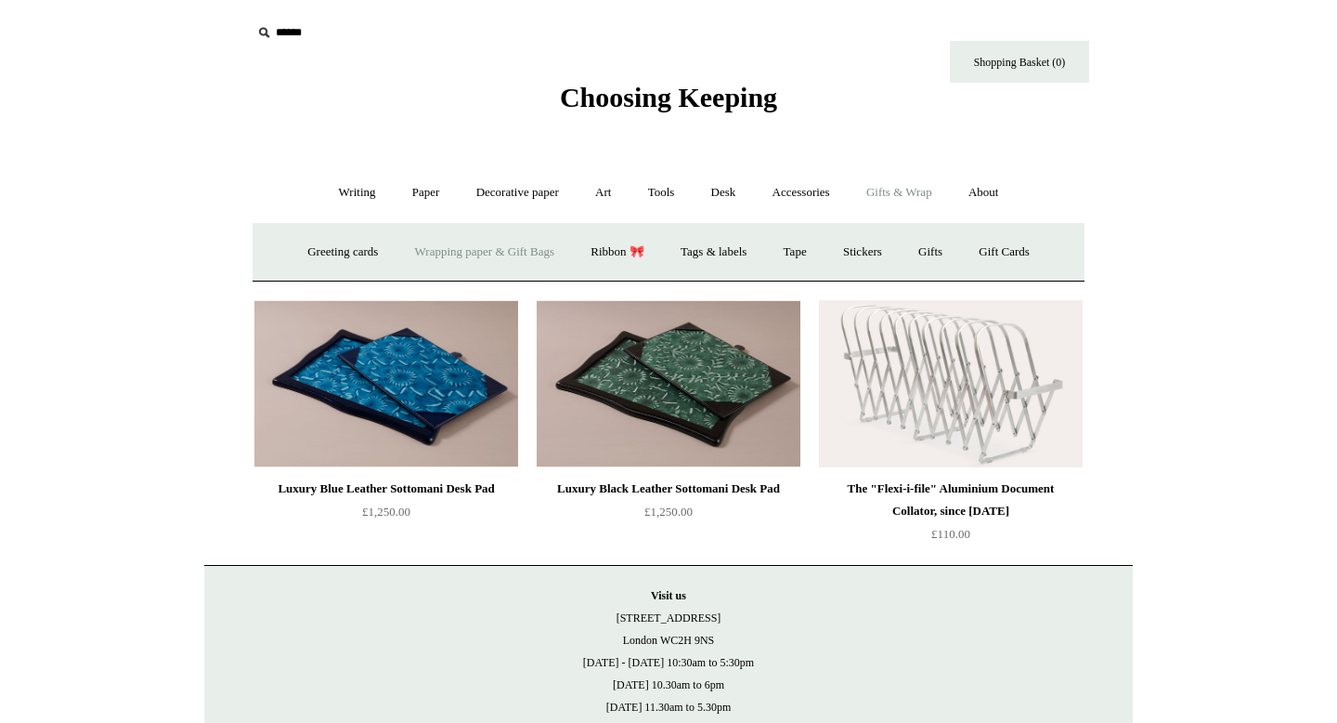
click at [506, 249] on link "Wrapping paper & Gift Bags" at bounding box center [484, 252] width 173 height 49
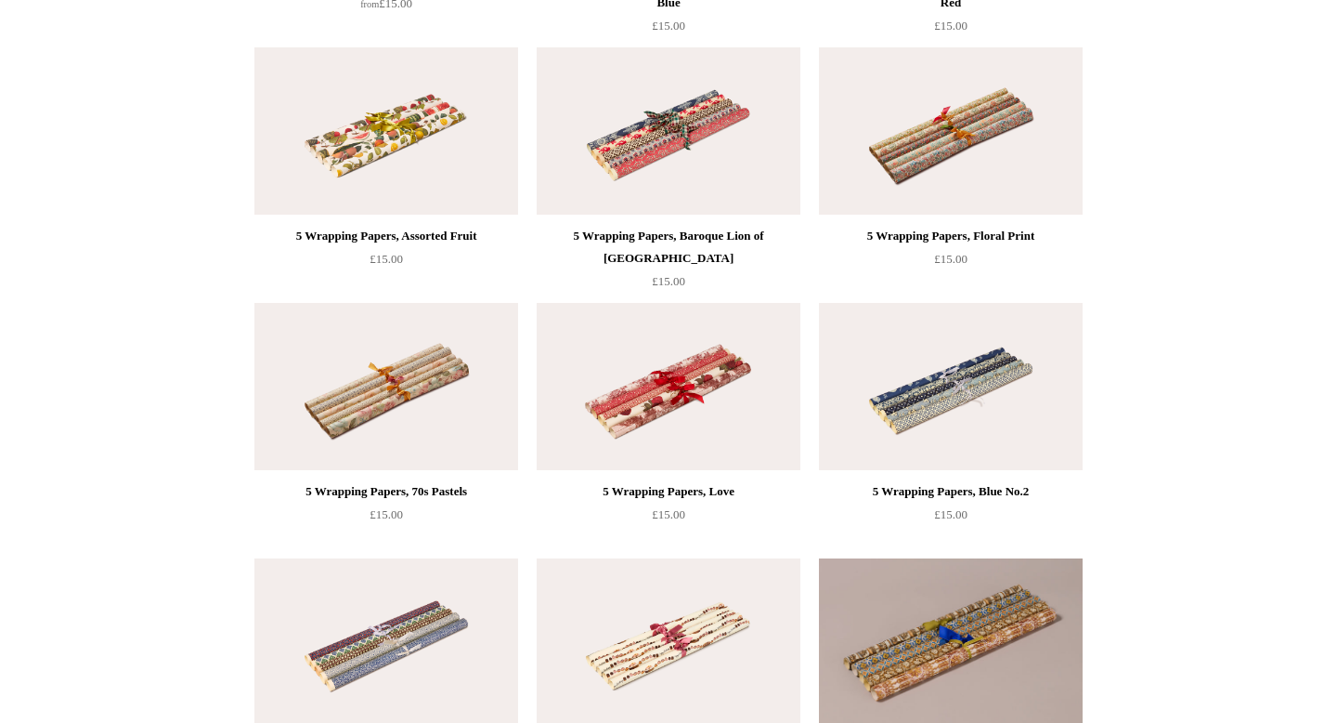
scroll to position [967, 0]
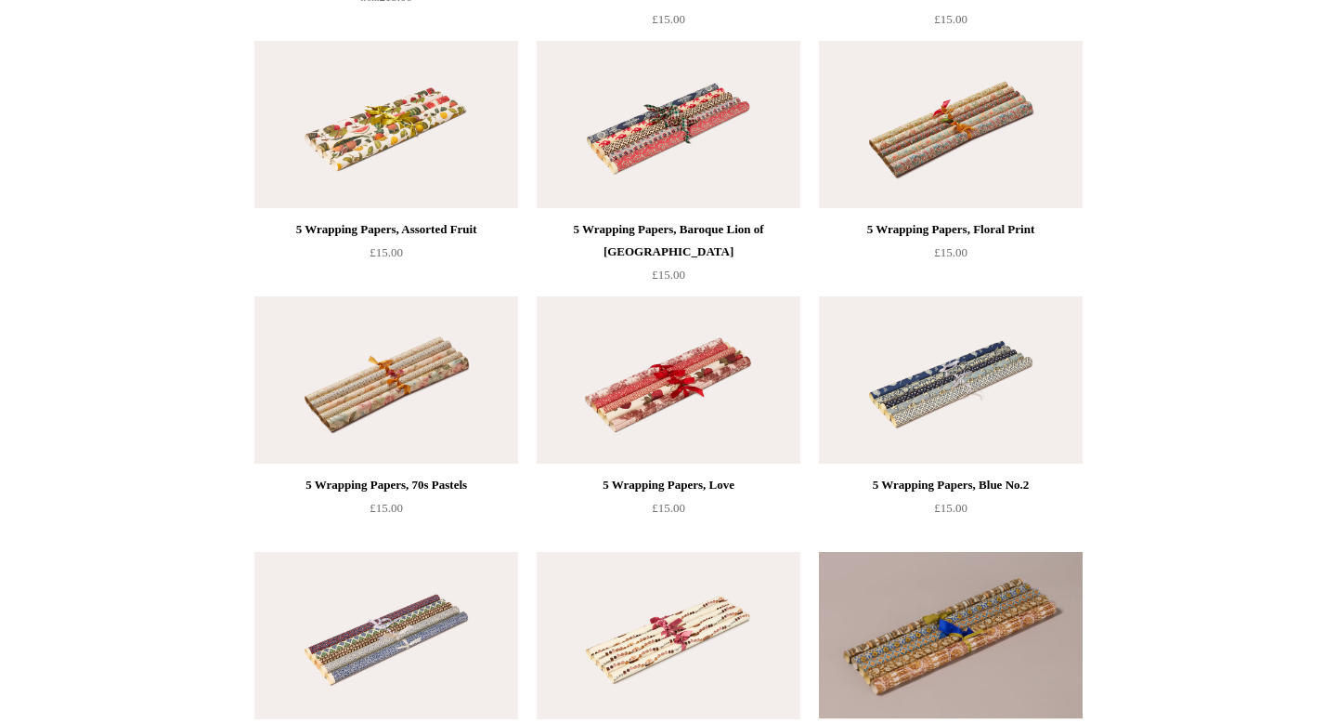
click at [664, 398] on img at bounding box center [669, 379] width 264 height 167
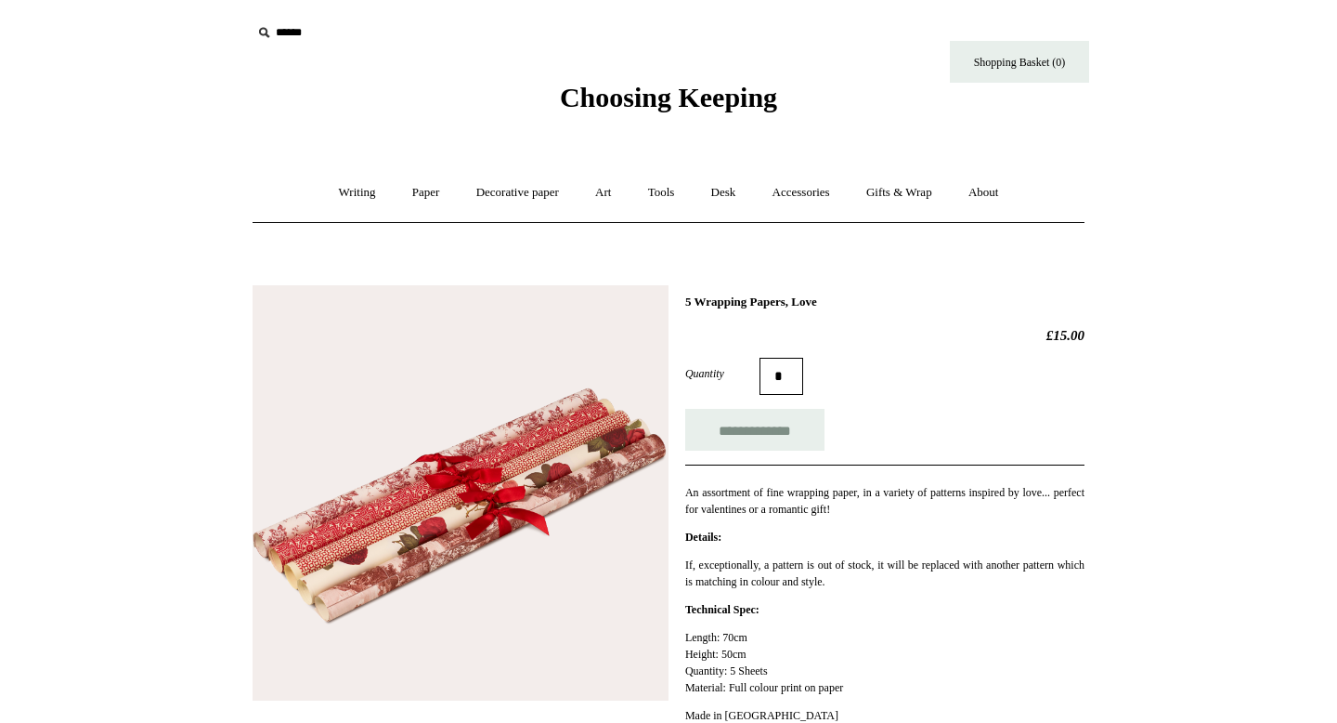
click at [568, 115] on body "Menu Choosing Keeping * Shipping Information Shopping Basket (0) * ⤺ +" at bounding box center [668, 668] width 929 height 1337
click at [575, 96] on span "Choosing Keeping" at bounding box center [668, 97] width 217 height 31
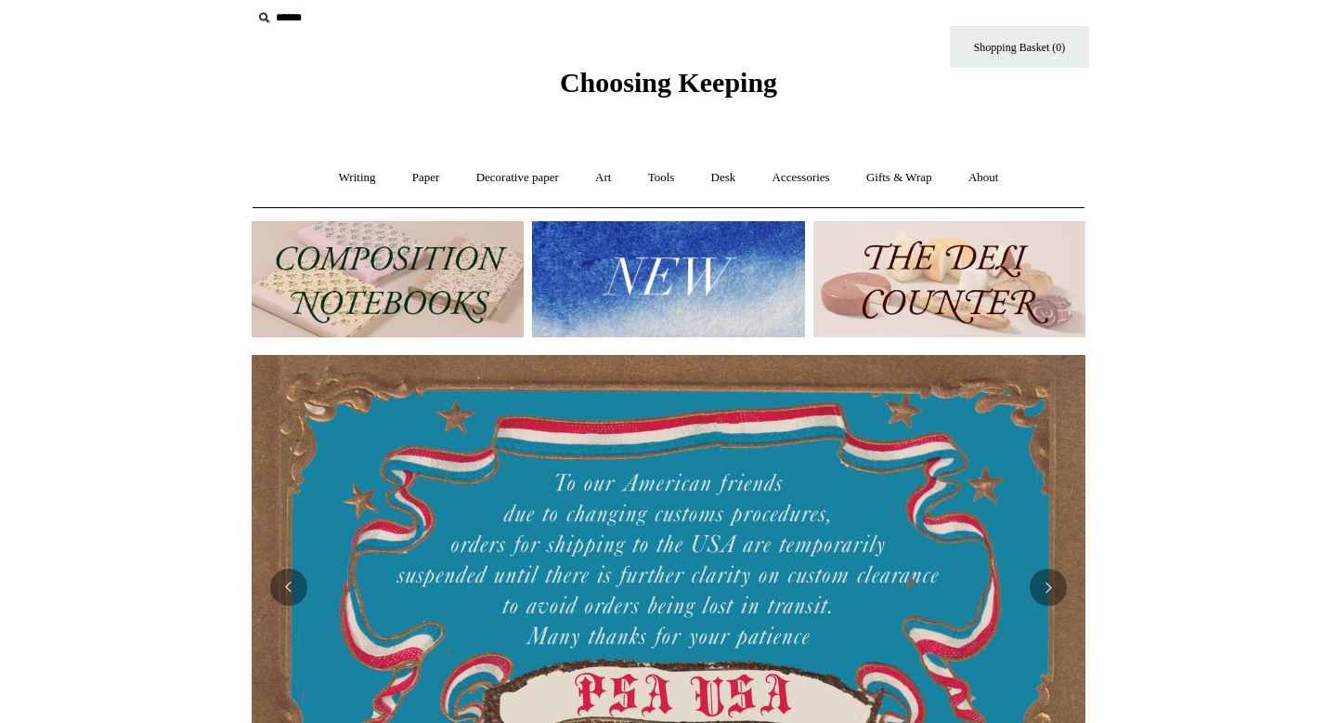
scroll to position [17, 0]
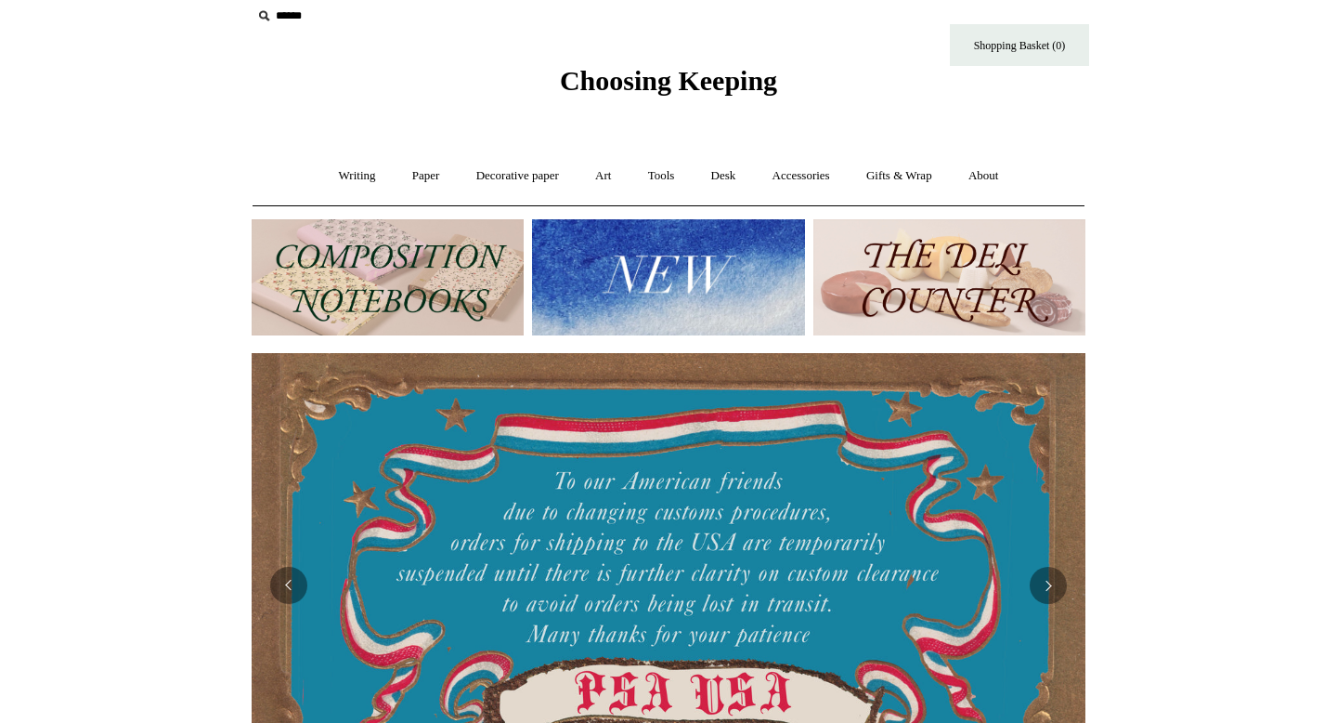
click at [695, 307] on img at bounding box center [668, 277] width 272 height 116
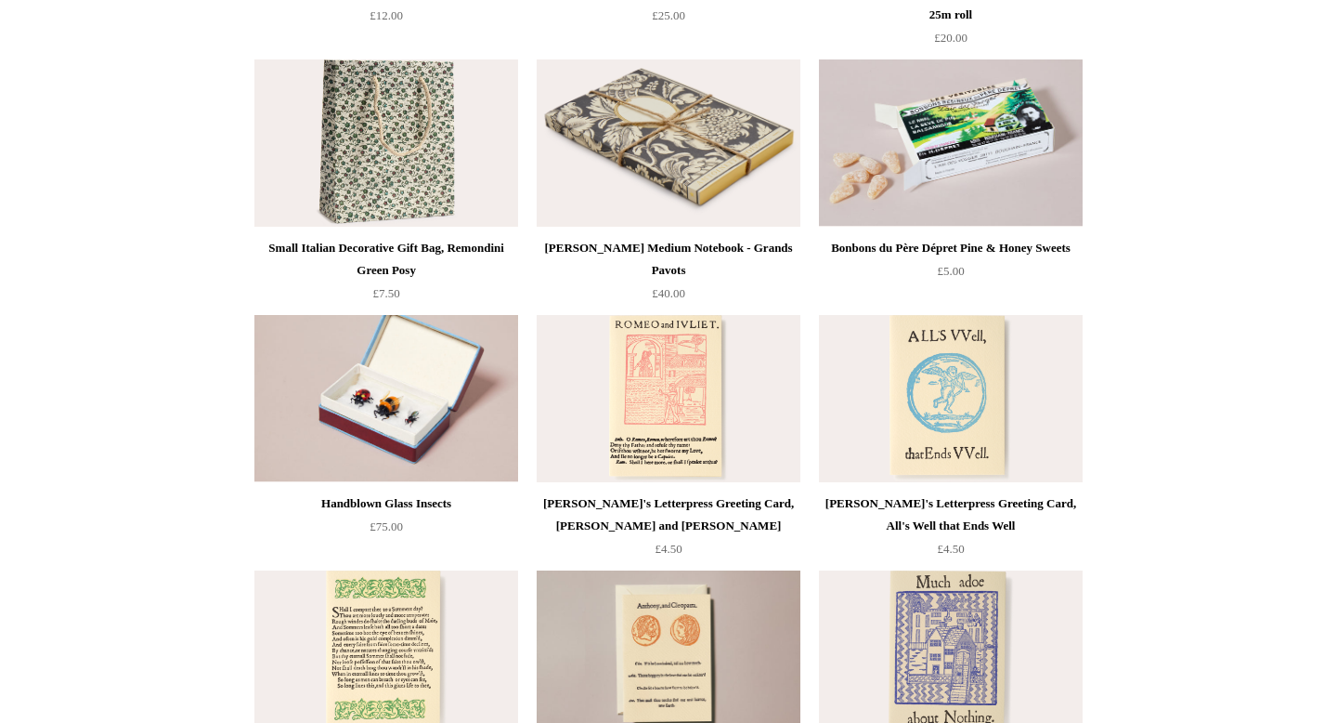
scroll to position [3399, 0]
